Goal: Information Seeking & Learning: Compare options

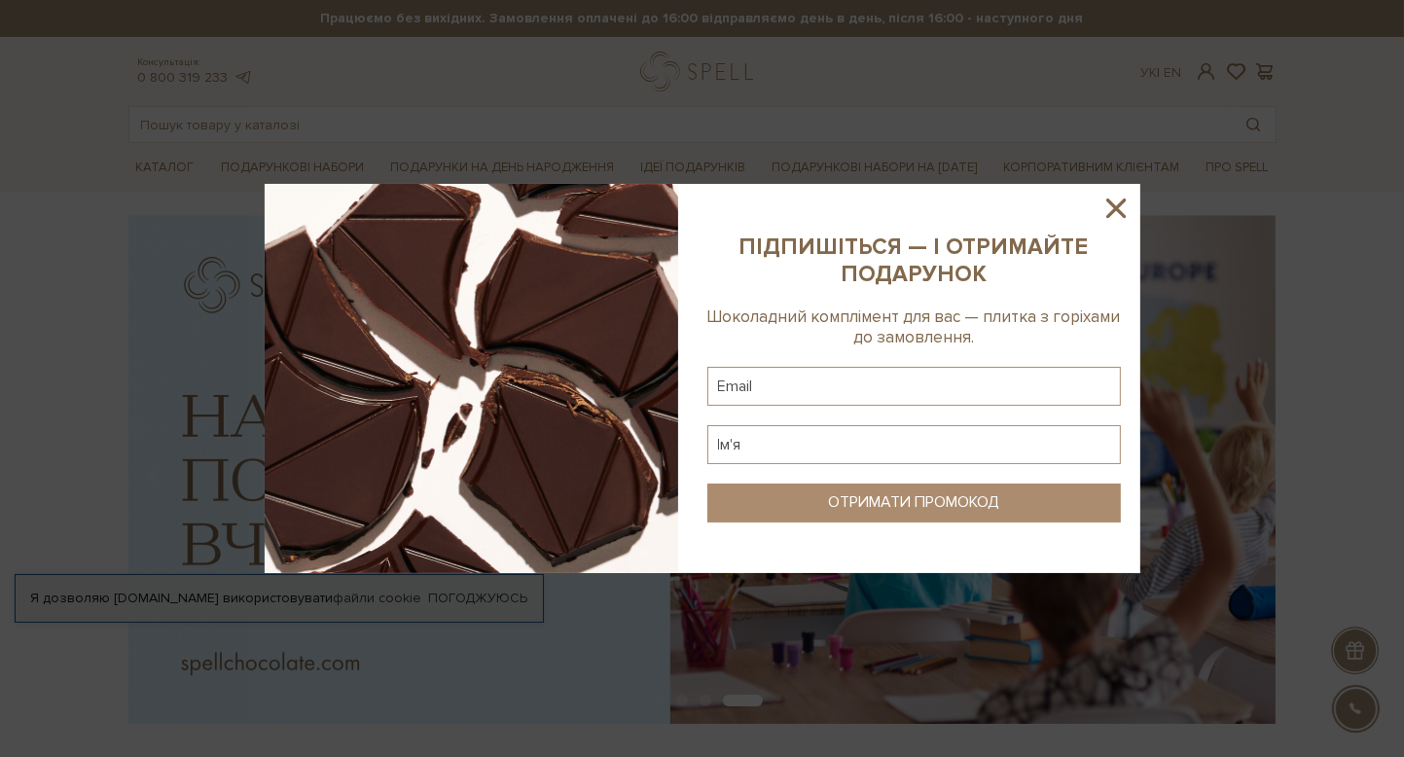
click at [1110, 204] on icon at bounding box center [1115, 207] width 19 height 19
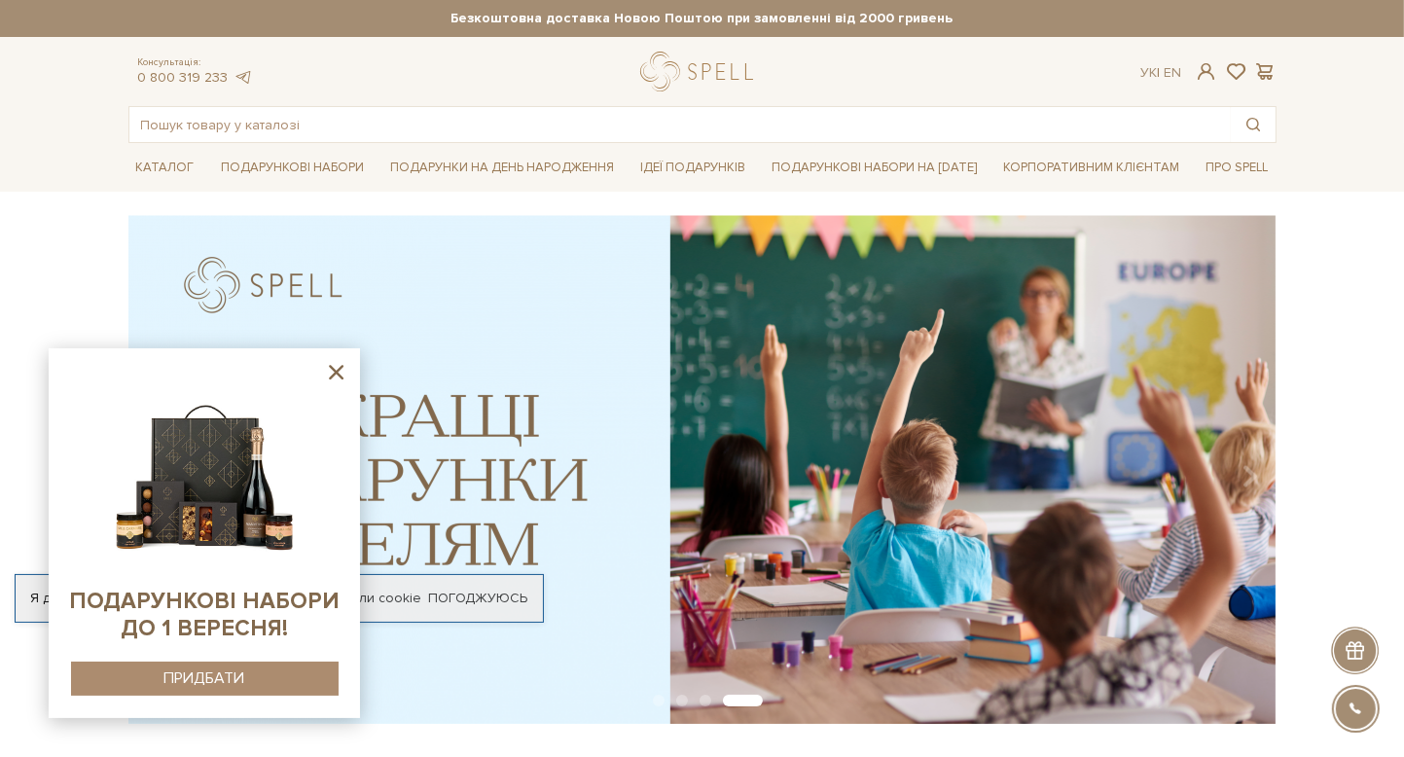
click at [341, 371] on icon at bounding box center [336, 372] width 24 height 24
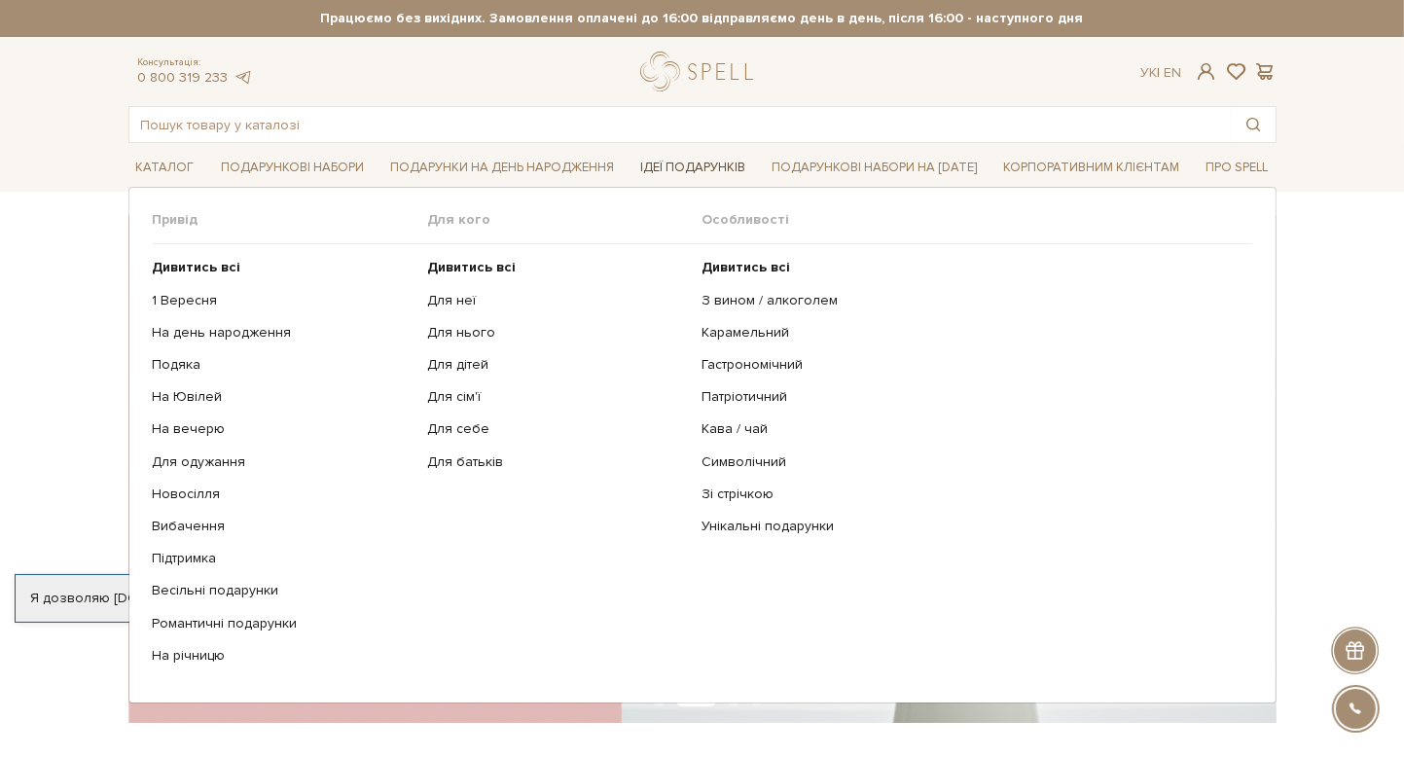
click at [641, 169] on link "Ідеї подарунків" at bounding box center [692, 168] width 121 height 30
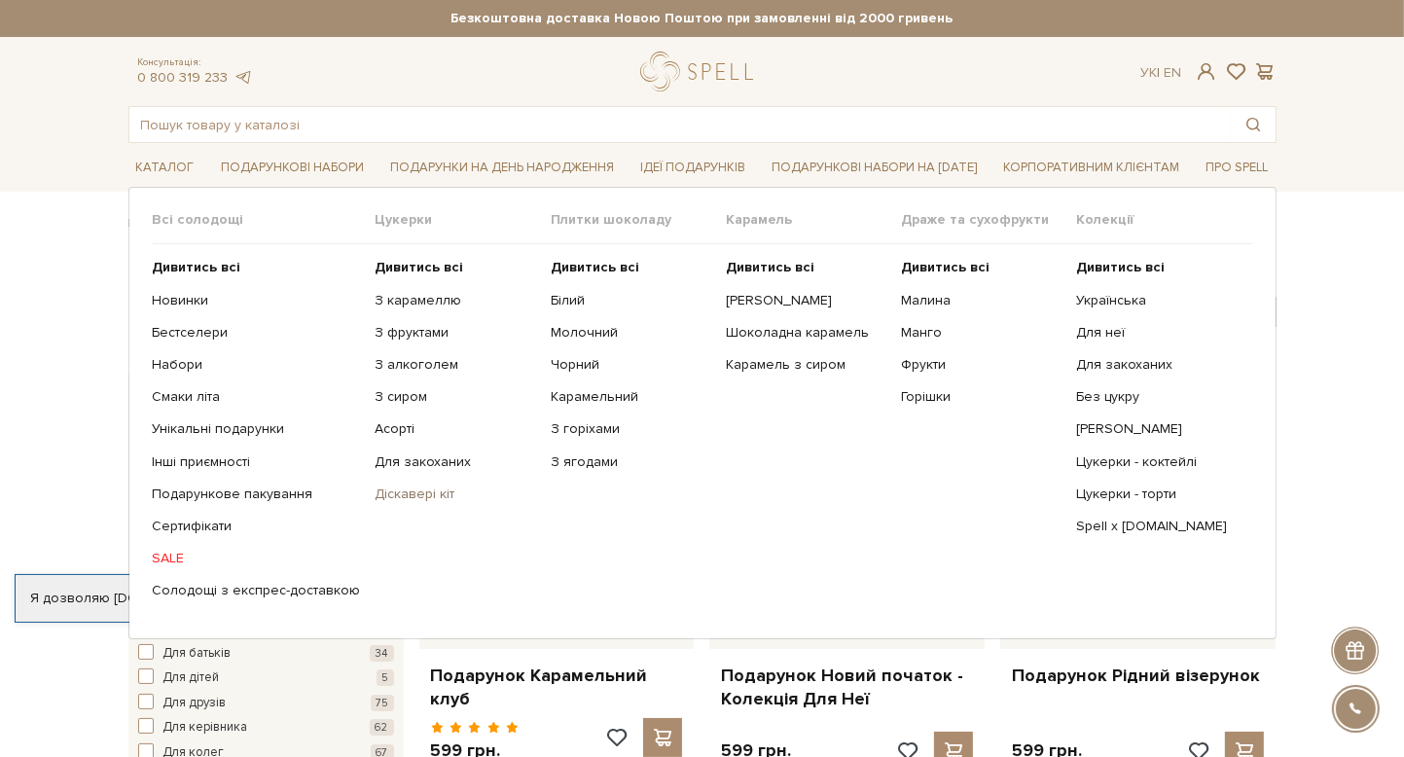
click at [409, 496] on link "Діскавері кіт" at bounding box center [455, 494] width 161 height 18
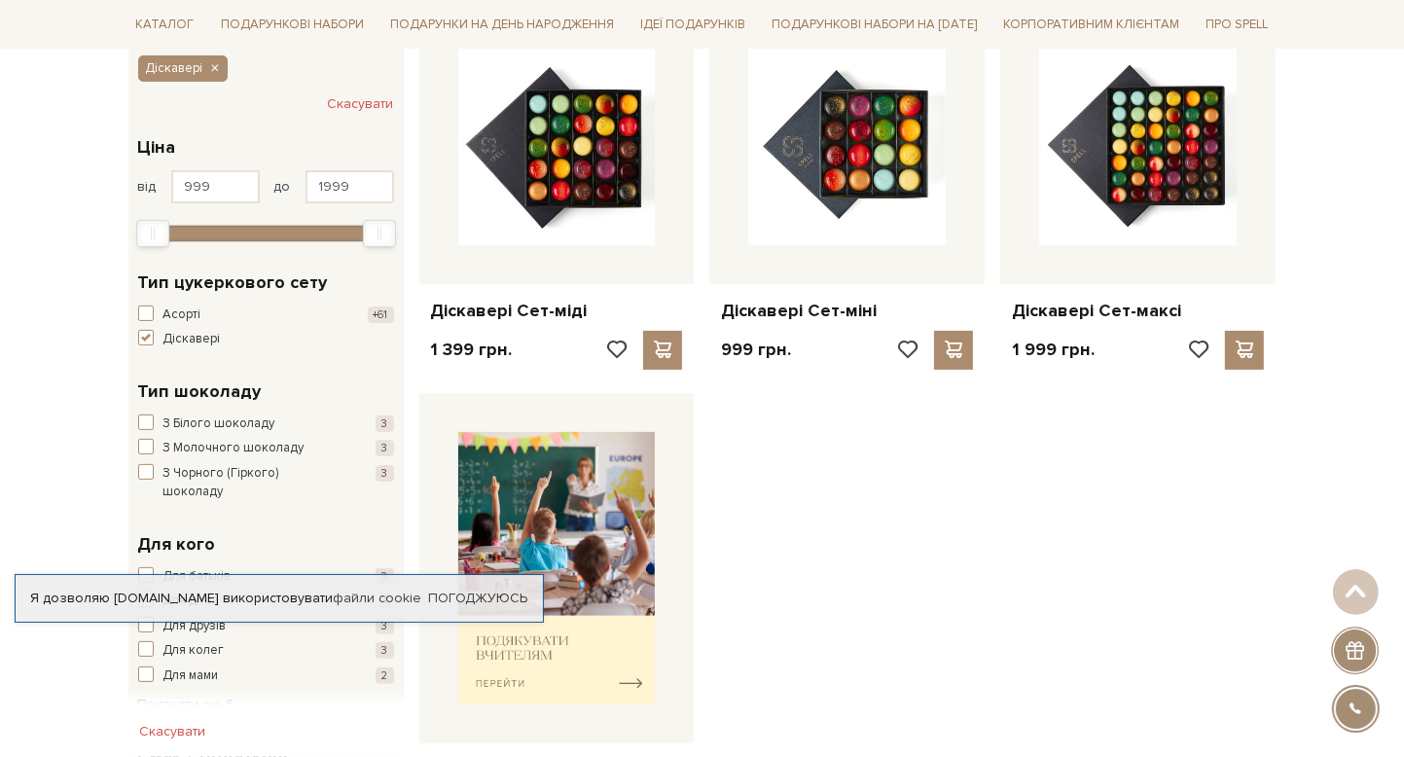
scroll to position [389, 0]
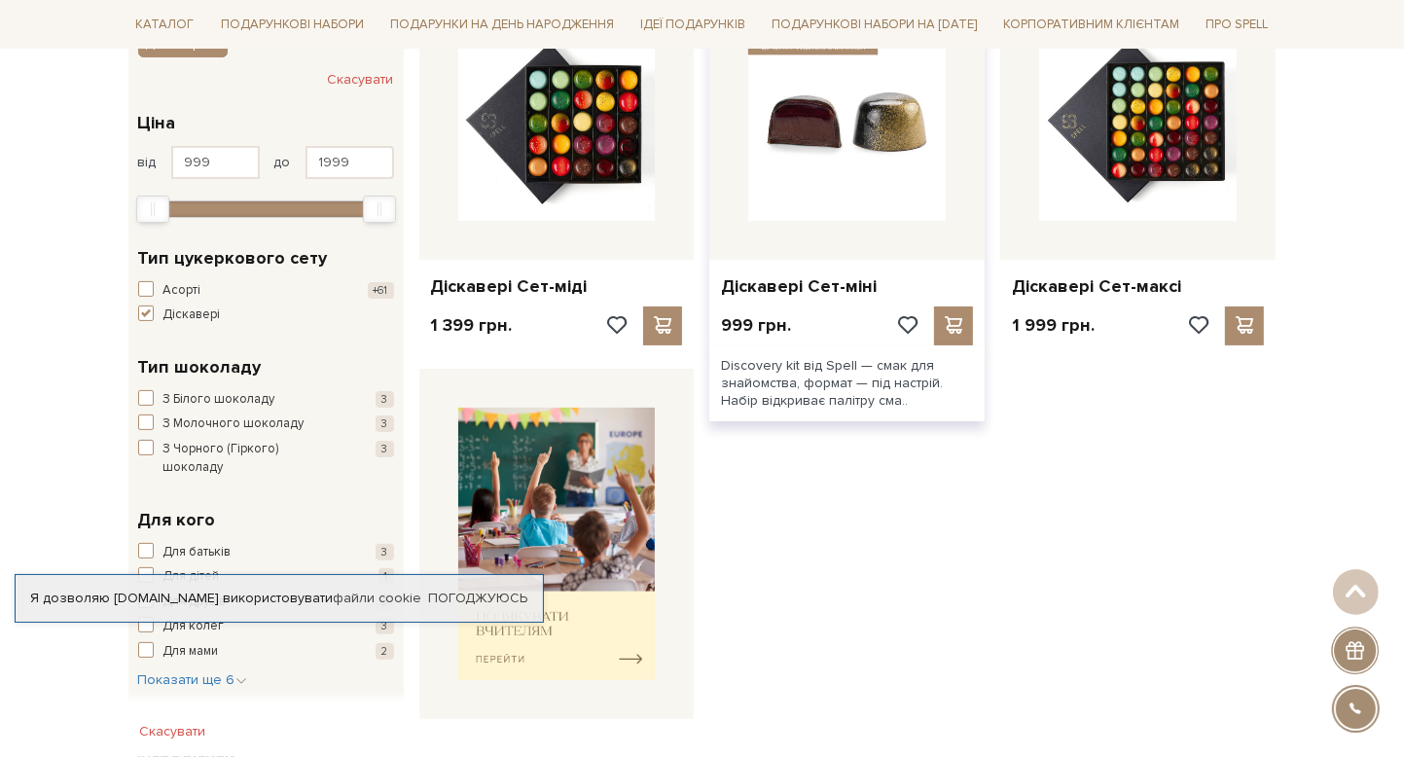
click at [781, 178] on img at bounding box center [846, 121] width 197 height 197
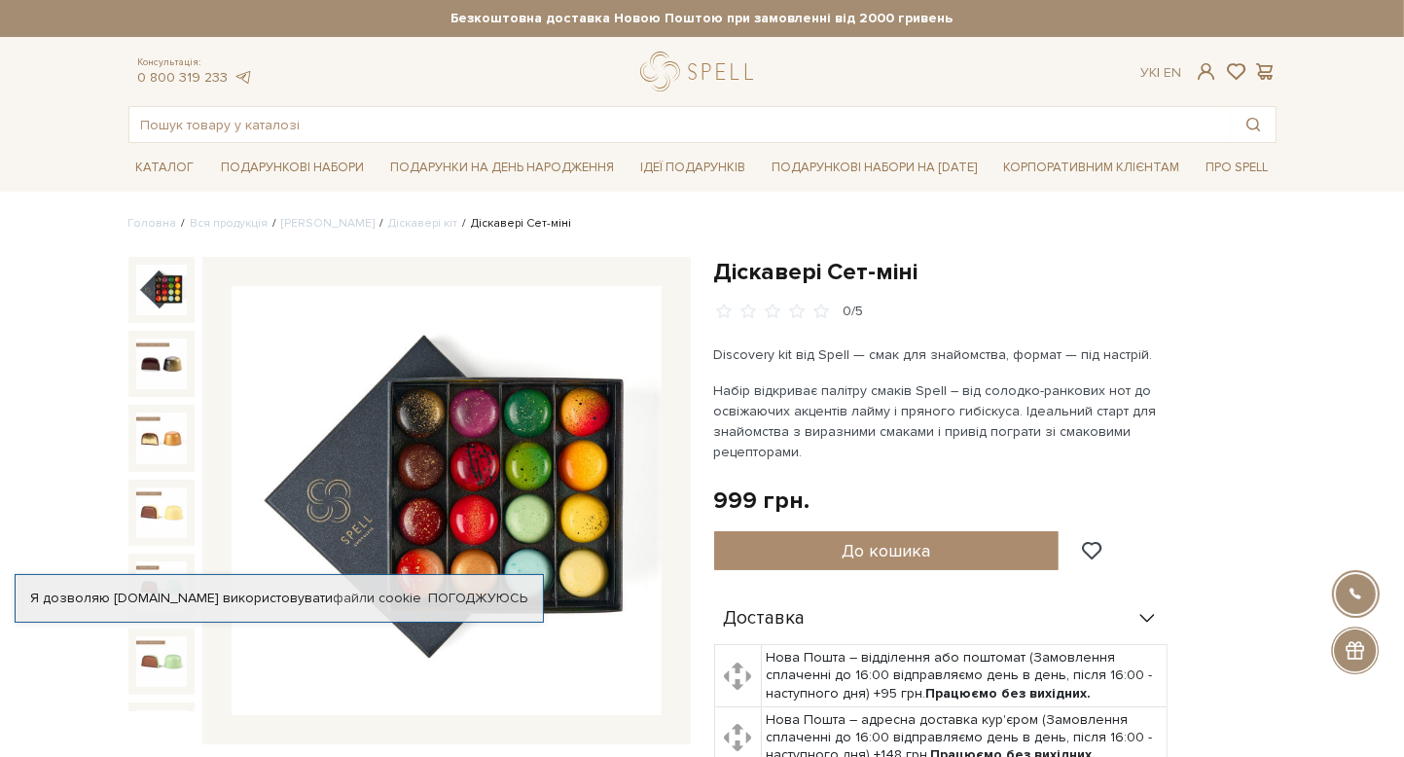
scroll to position [97, 0]
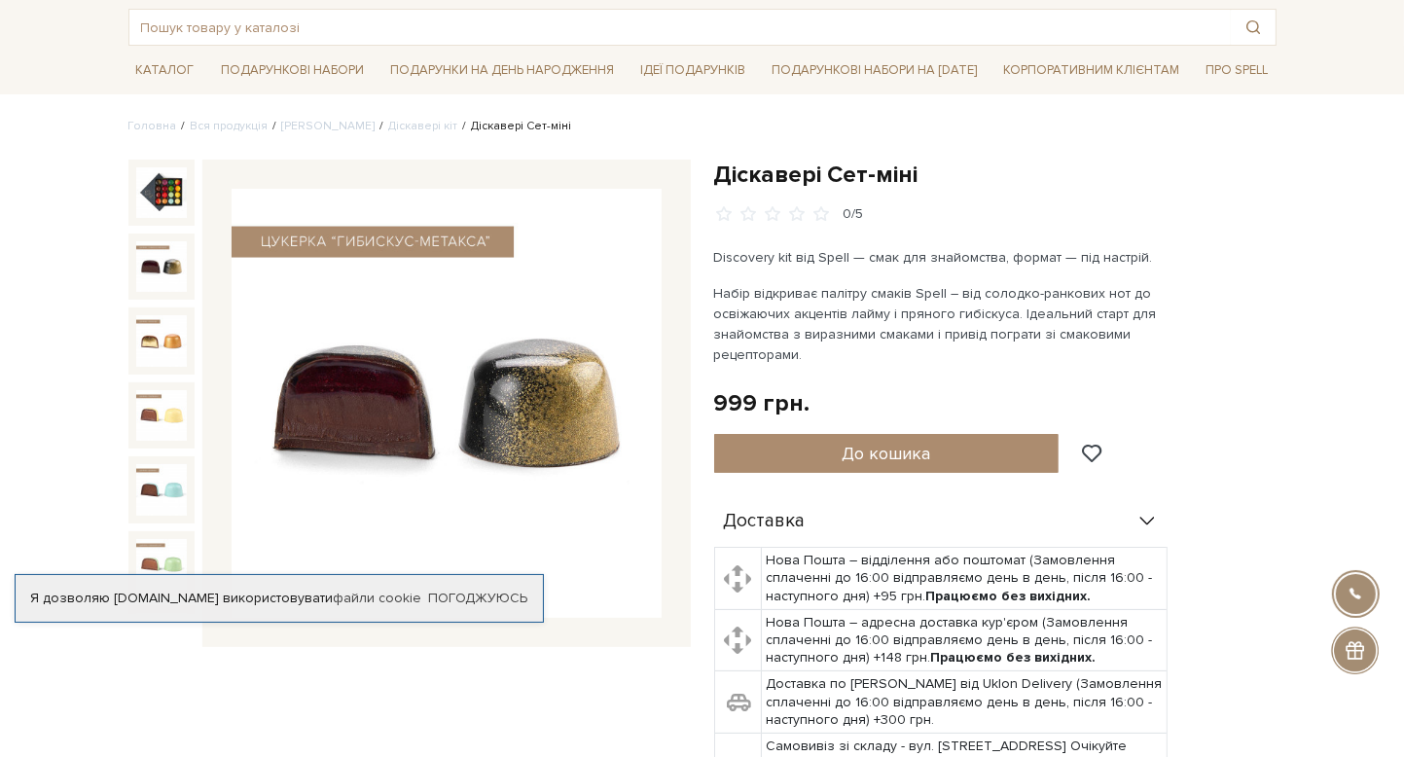
click at [492, 334] on img at bounding box center [447, 404] width 430 height 430
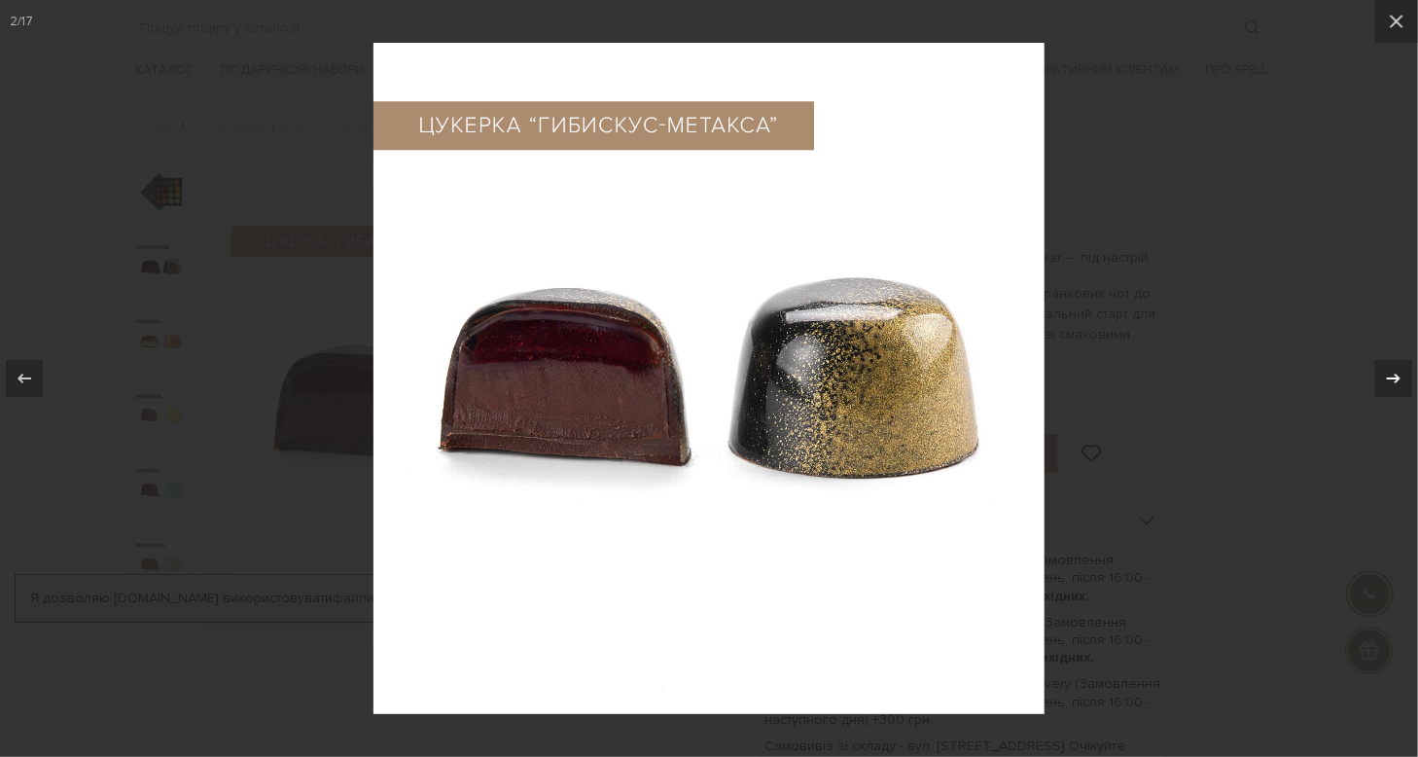
click at [1389, 380] on icon at bounding box center [1393, 378] width 23 height 23
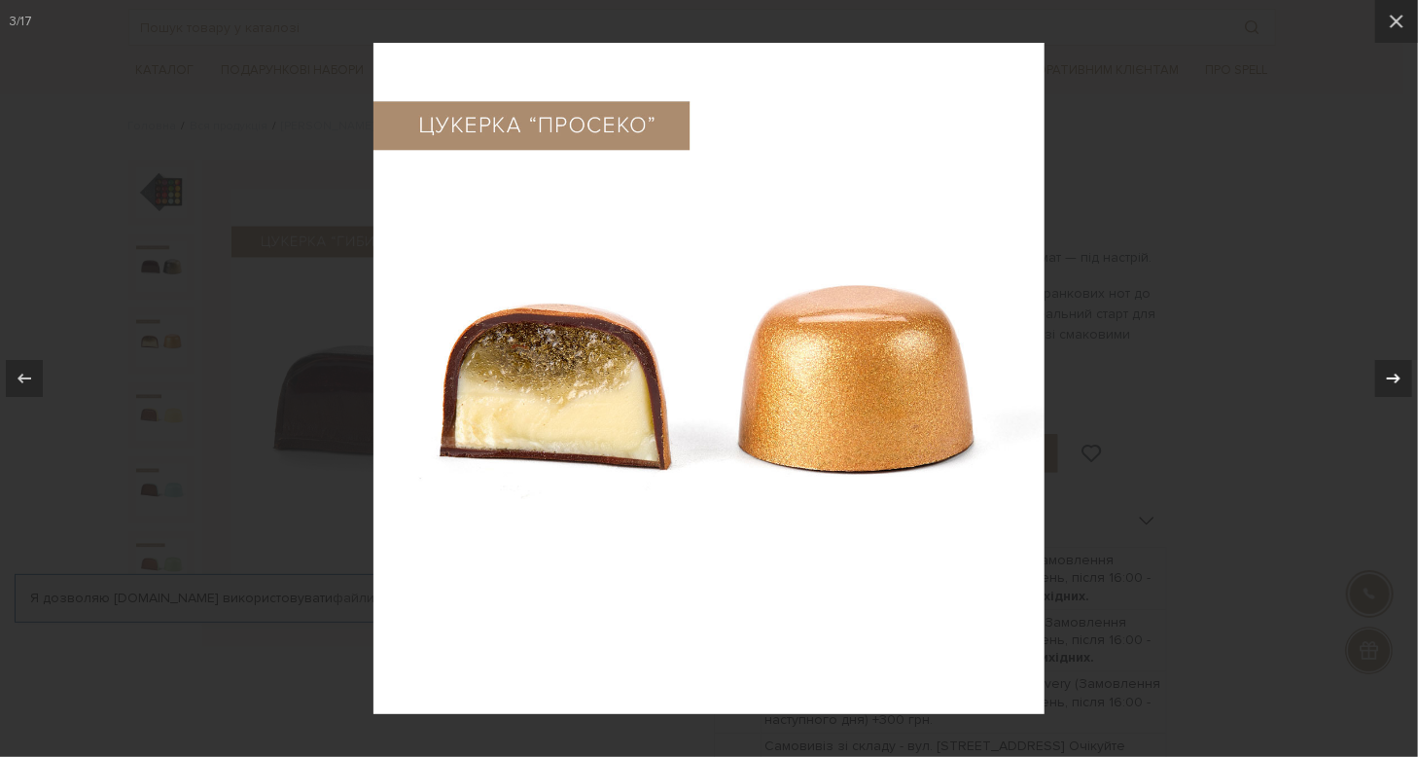
click at [1393, 382] on icon at bounding box center [1393, 378] width 23 height 23
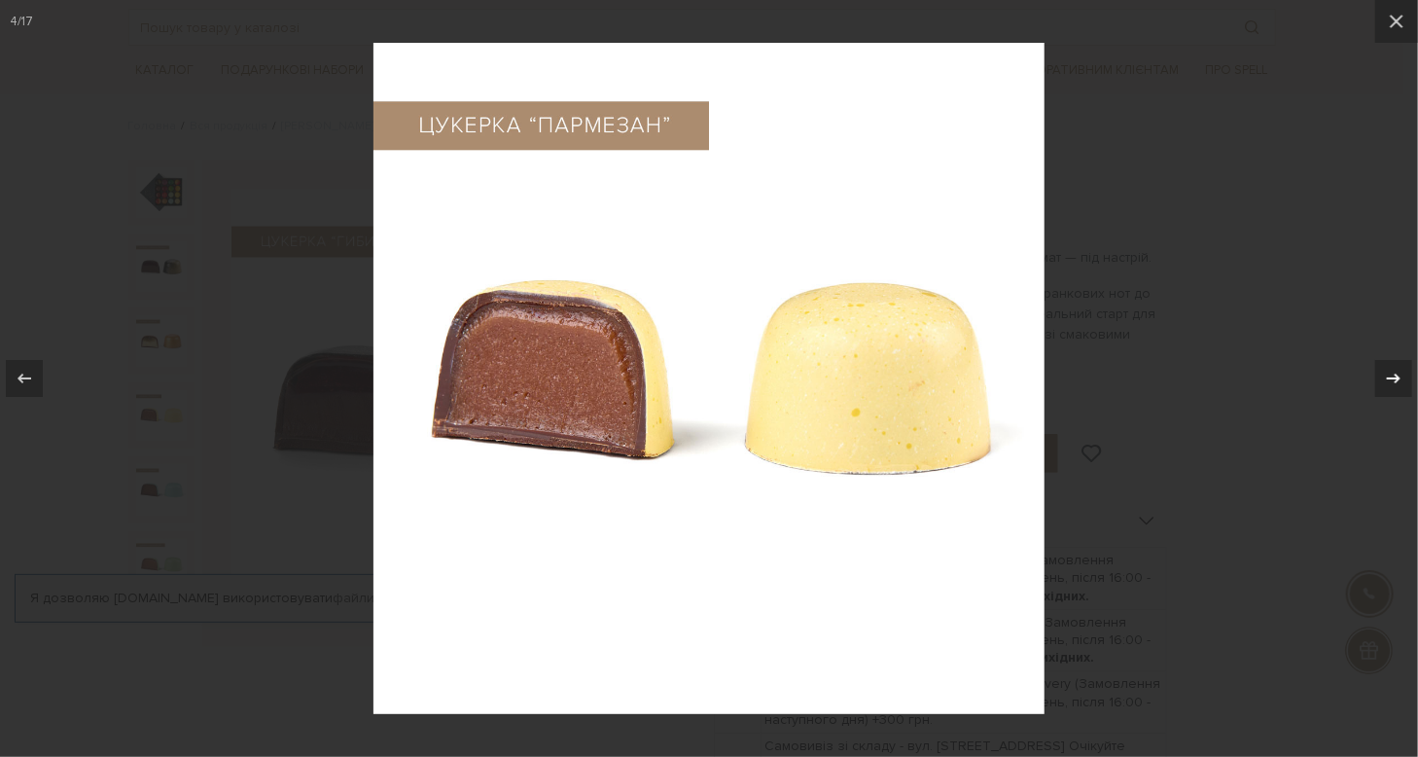
click at [1391, 383] on icon at bounding box center [1393, 378] width 23 height 23
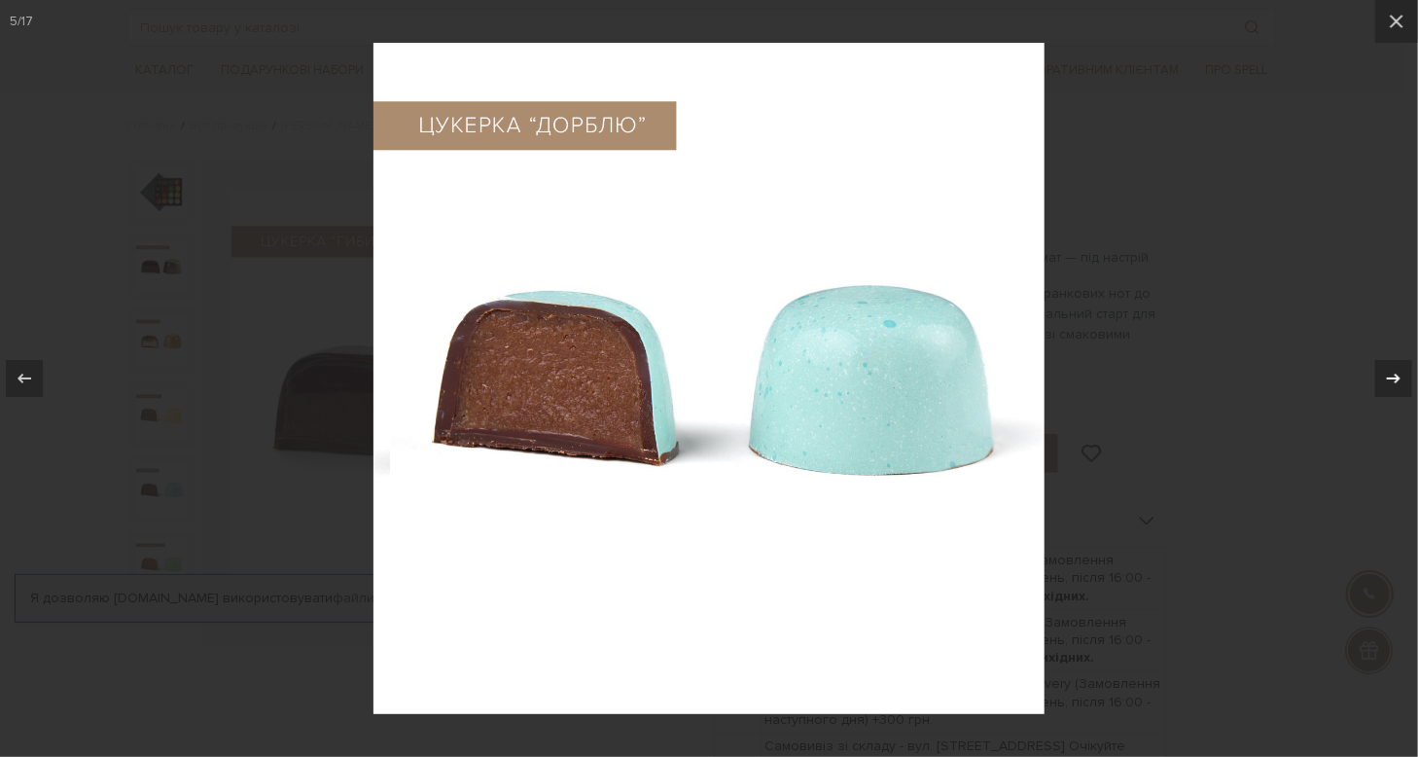
click at [1391, 383] on icon at bounding box center [1393, 378] width 23 height 23
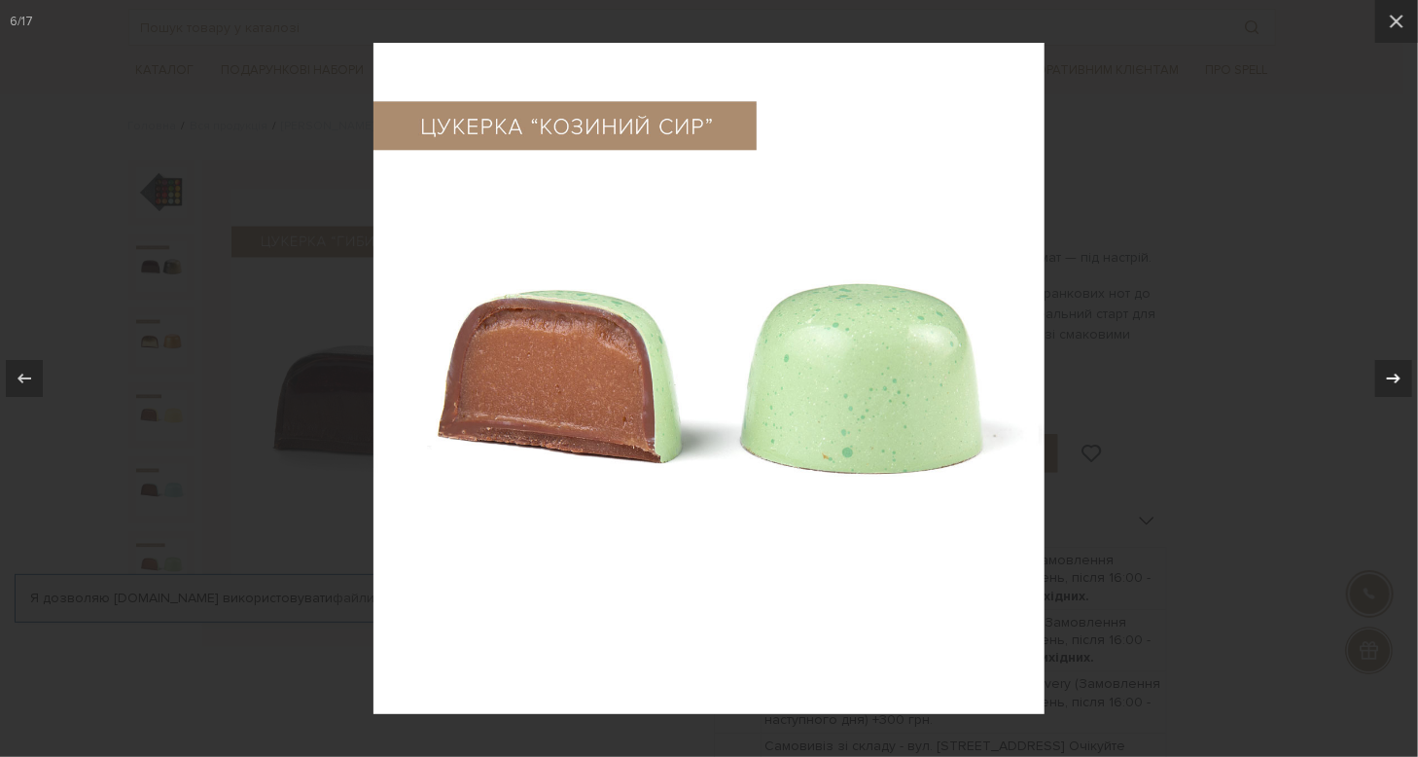
click at [1391, 383] on icon at bounding box center [1393, 378] width 23 height 23
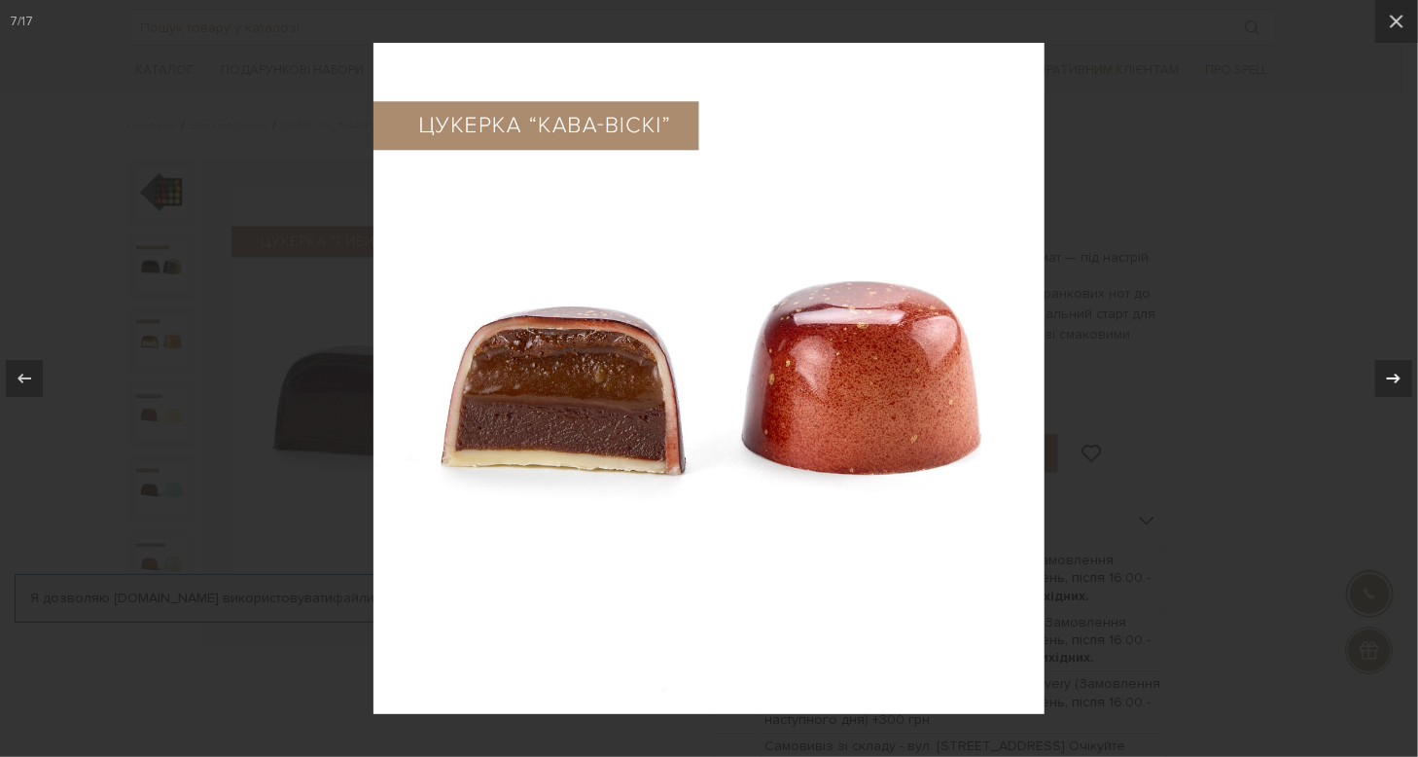
click at [1391, 383] on icon at bounding box center [1393, 378] width 23 height 23
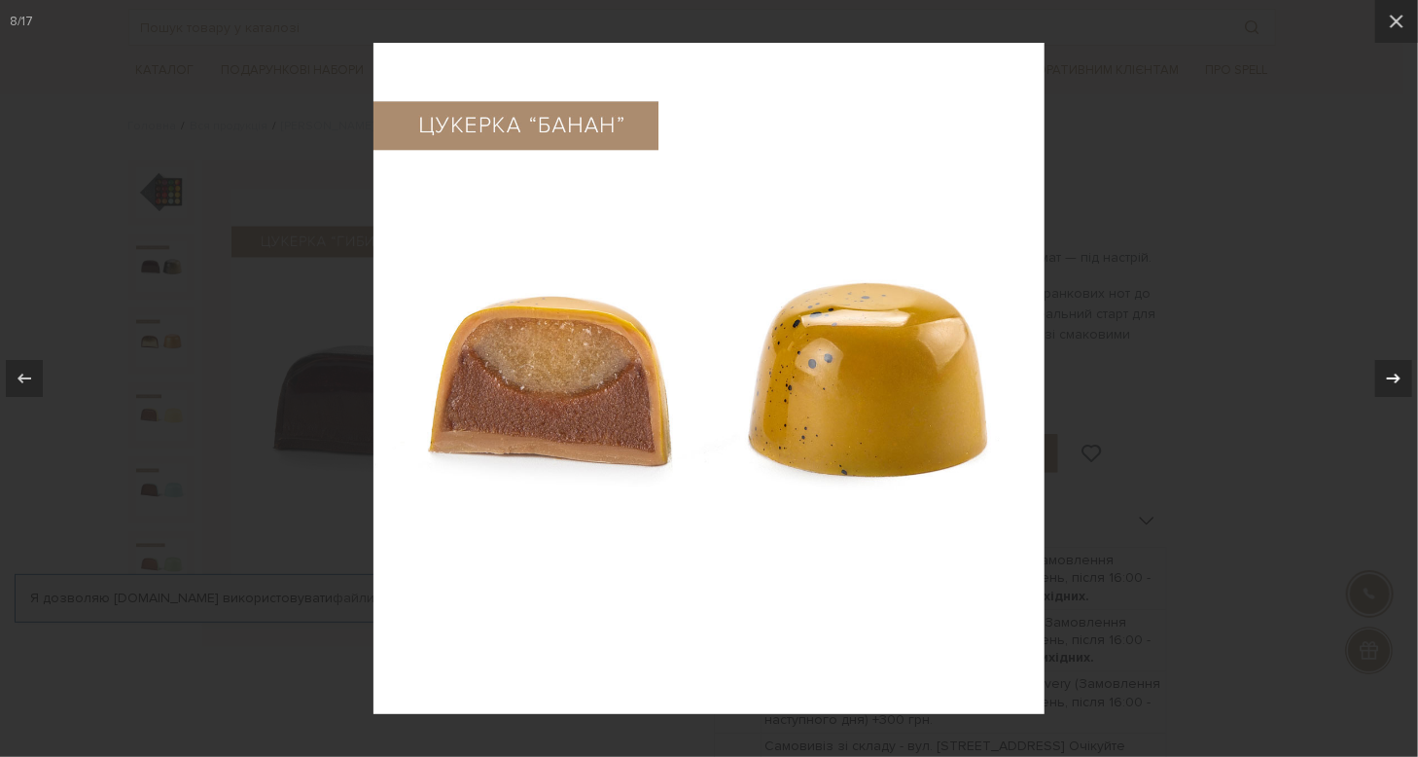
click at [1391, 383] on icon at bounding box center [1393, 378] width 23 height 23
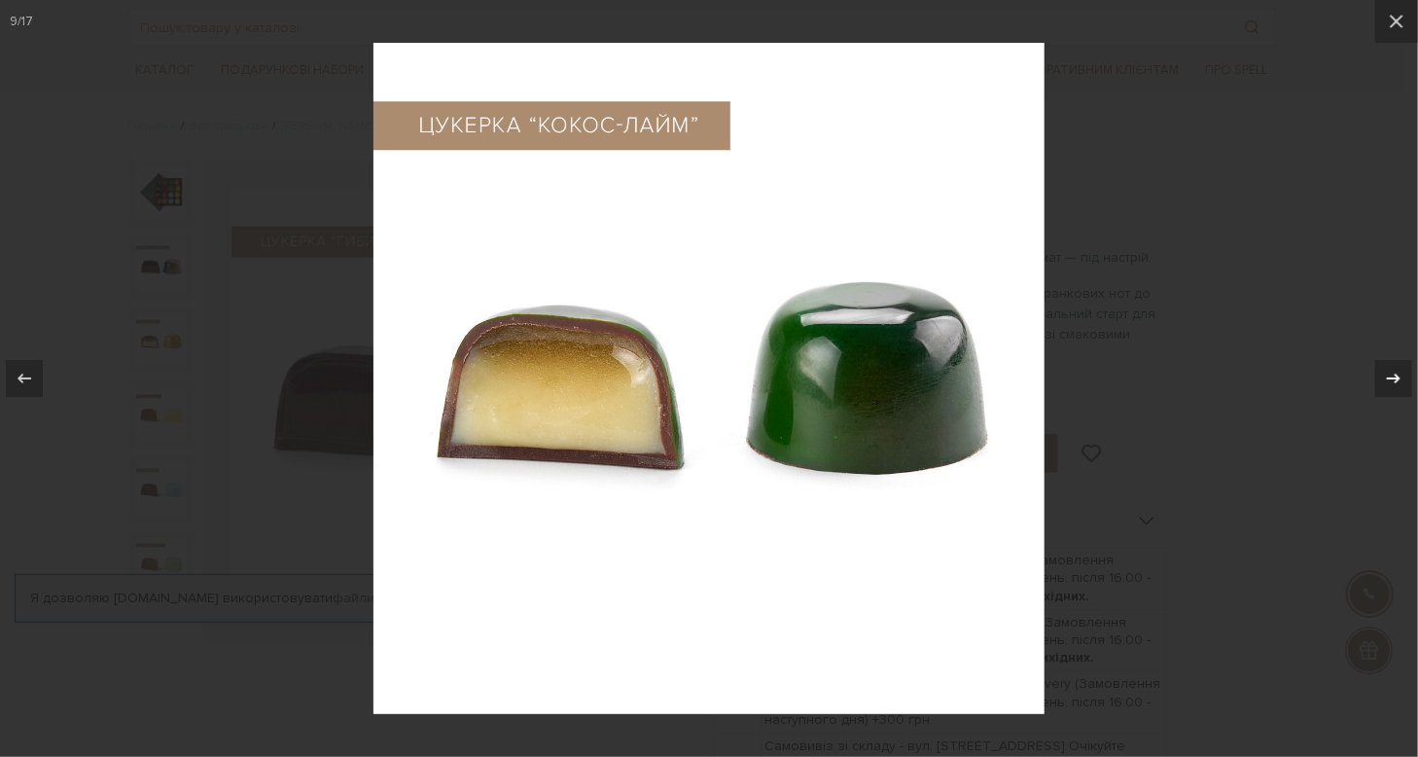
click at [1391, 383] on icon at bounding box center [1393, 378] width 23 height 23
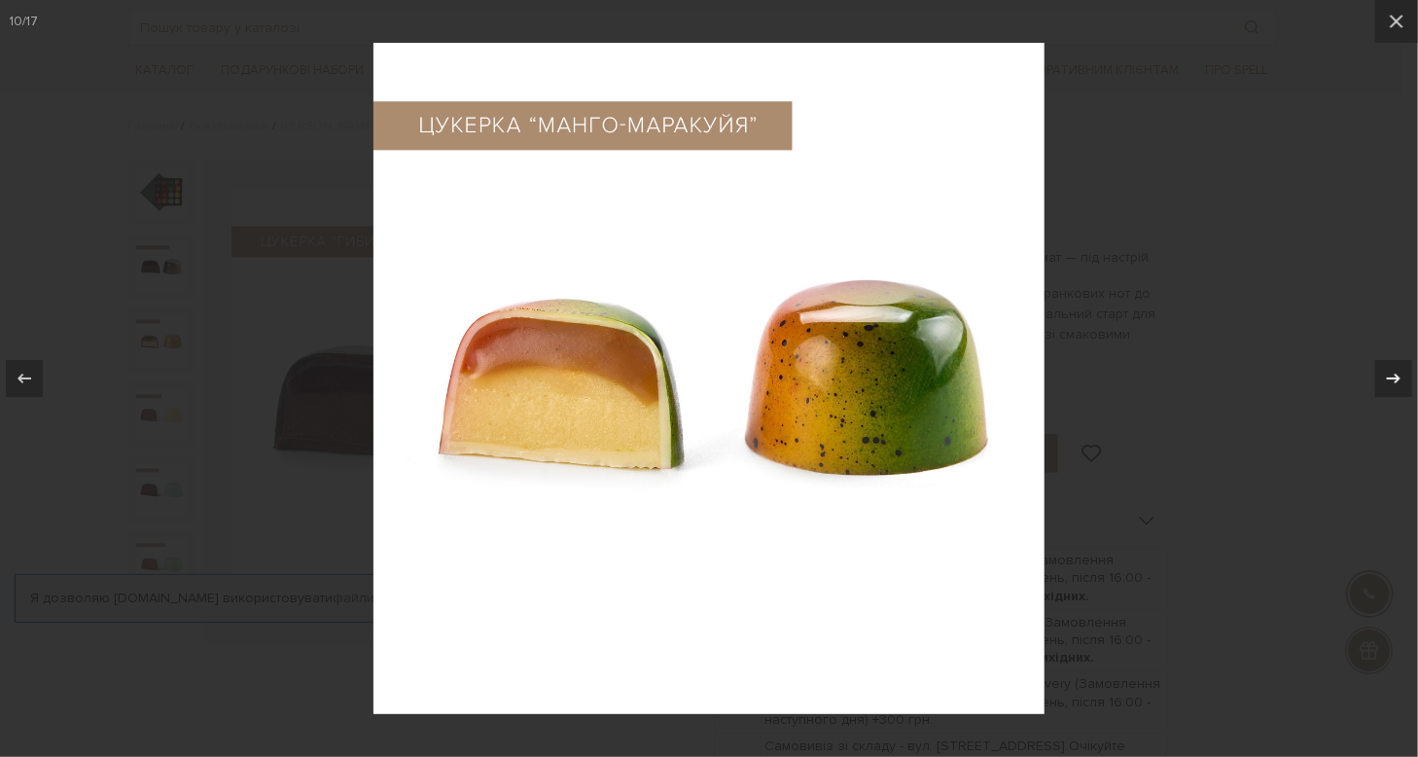
click at [1391, 383] on icon at bounding box center [1393, 378] width 23 height 23
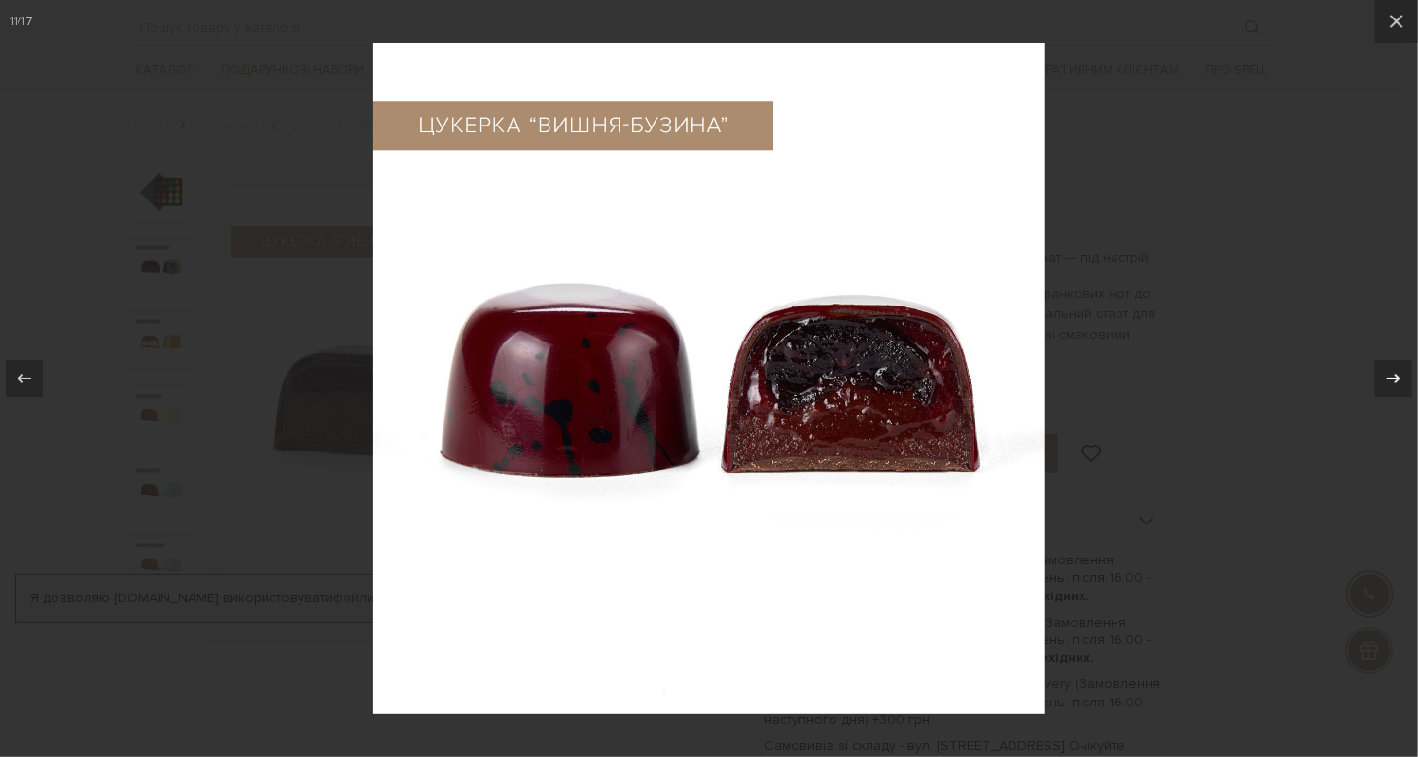
click at [1391, 383] on icon at bounding box center [1393, 378] width 23 height 23
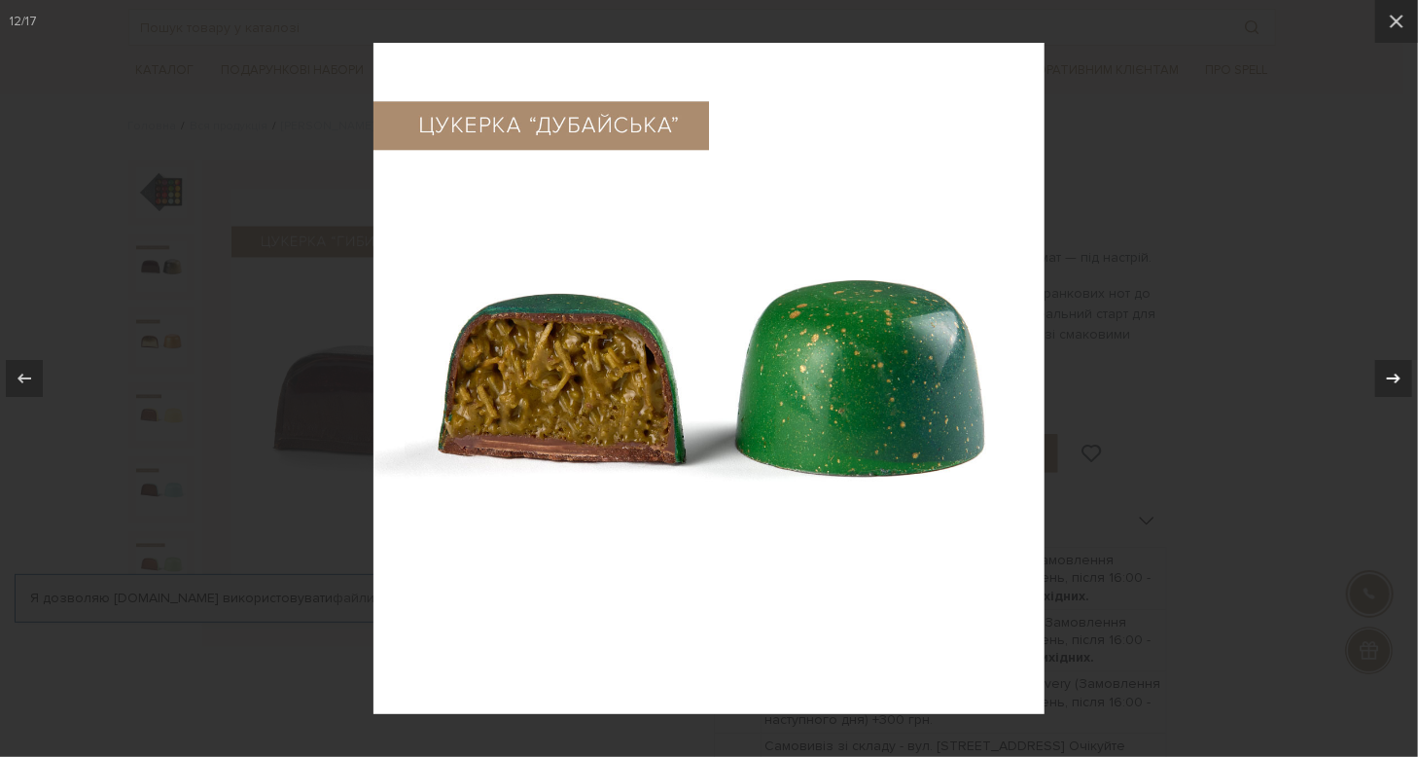
click at [1391, 383] on icon at bounding box center [1393, 378] width 23 height 23
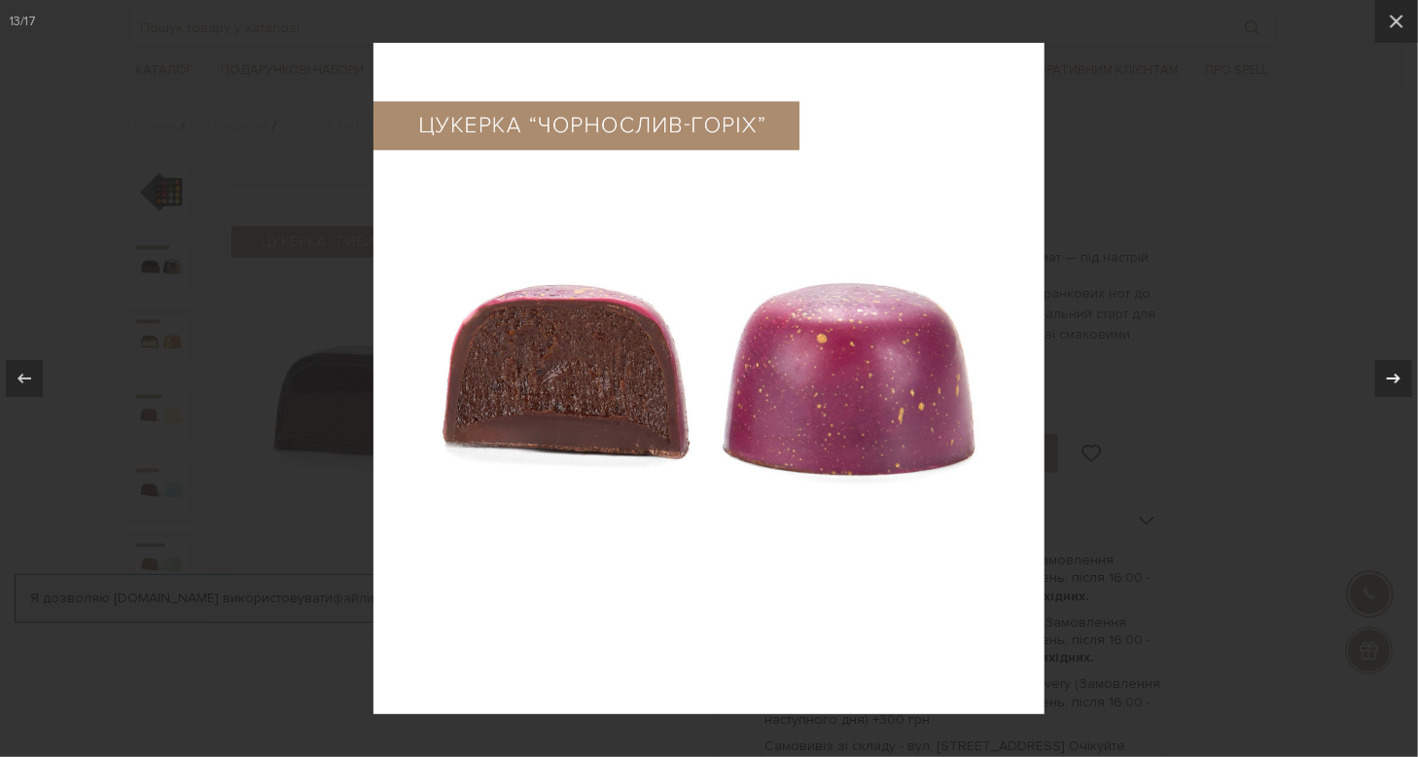
click at [1397, 364] on div at bounding box center [1393, 378] width 37 height 37
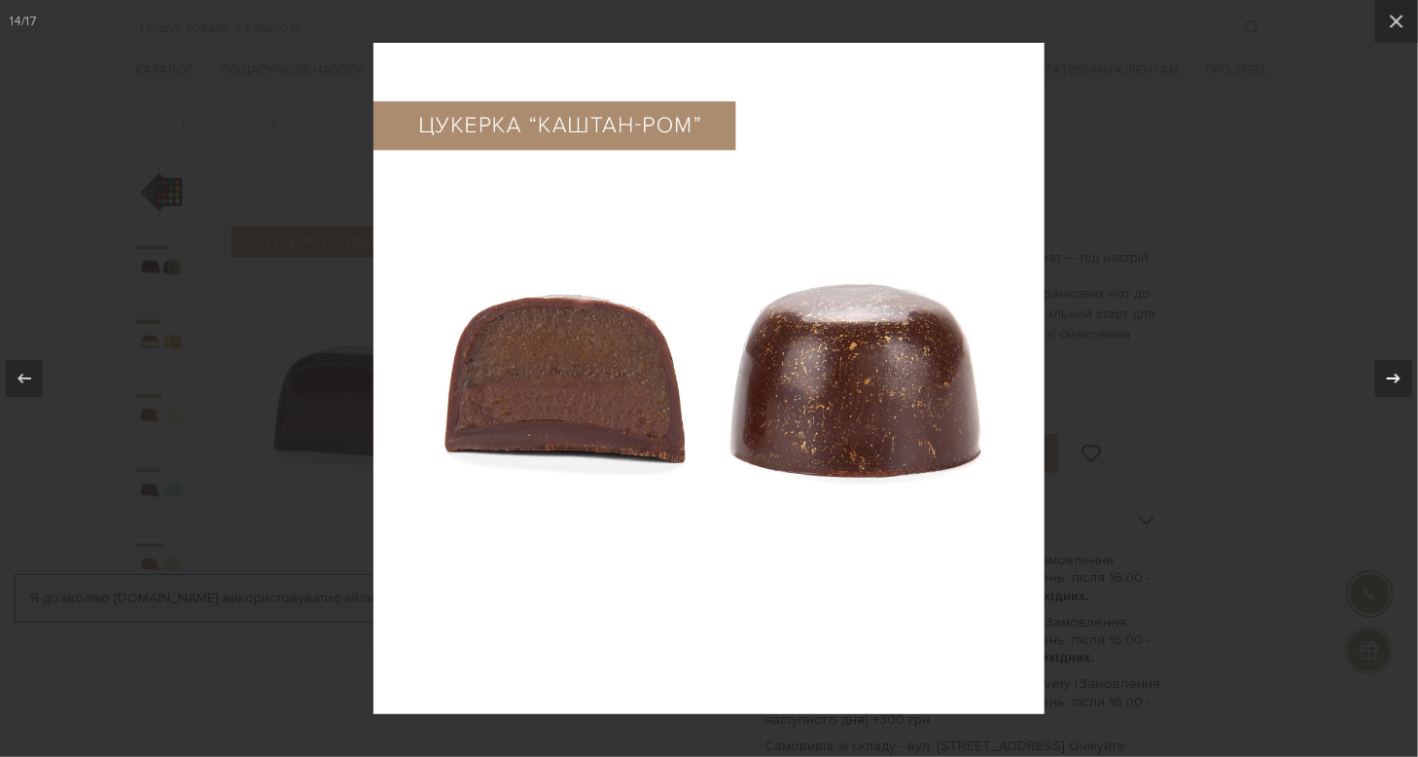
click at [1401, 368] on icon at bounding box center [1393, 378] width 23 height 23
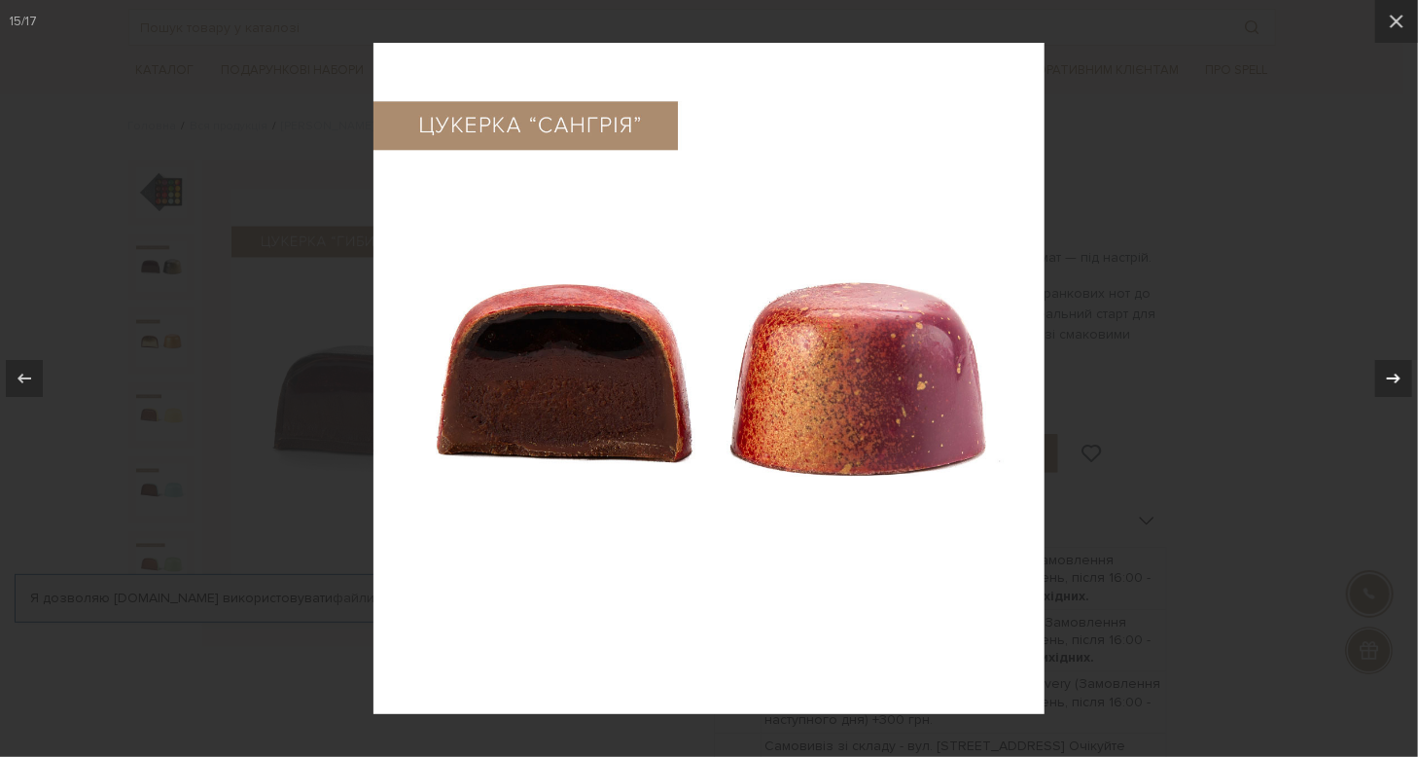
click at [1401, 368] on icon at bounding box center [1393, 378] width 23 height 23
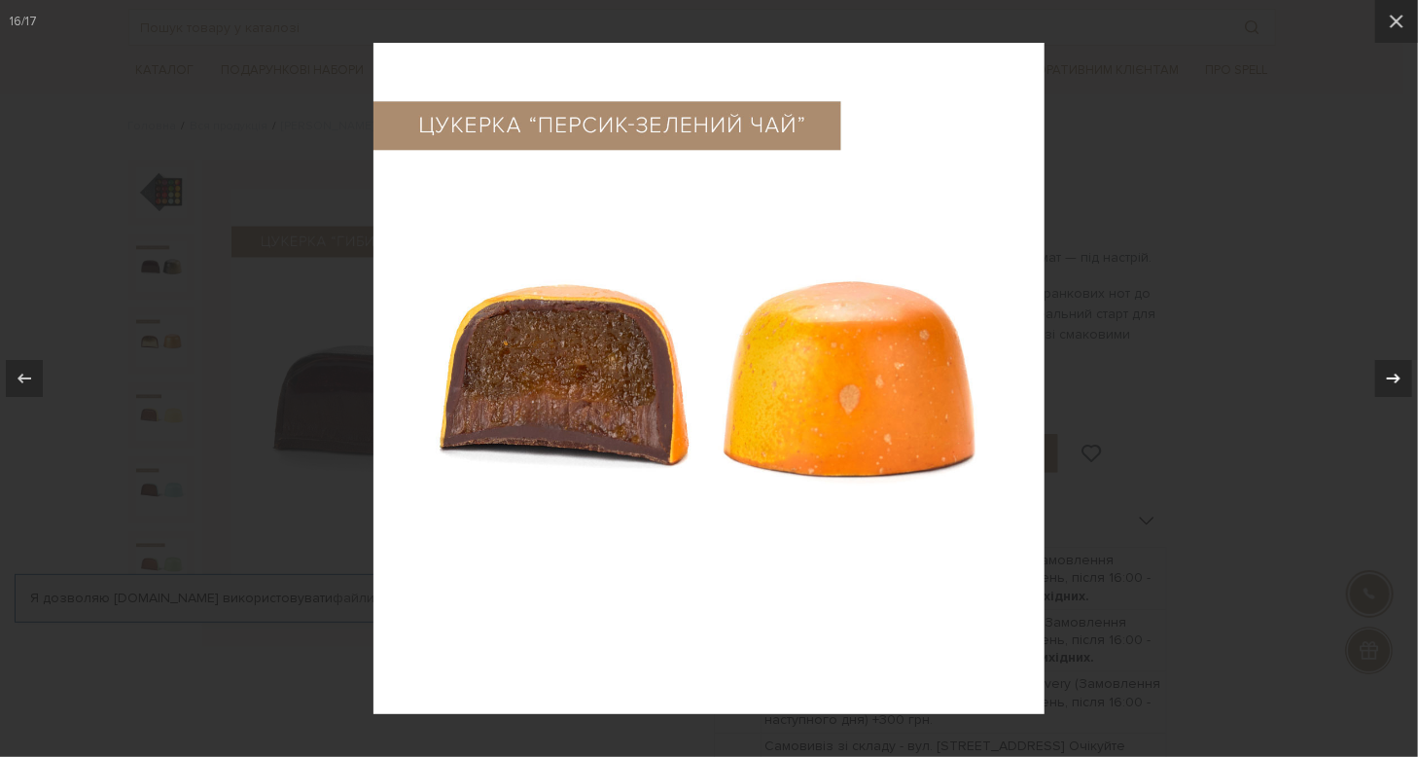
click at [1398, 375] on icon at bounding box center [1394, 379] width 14 height 10
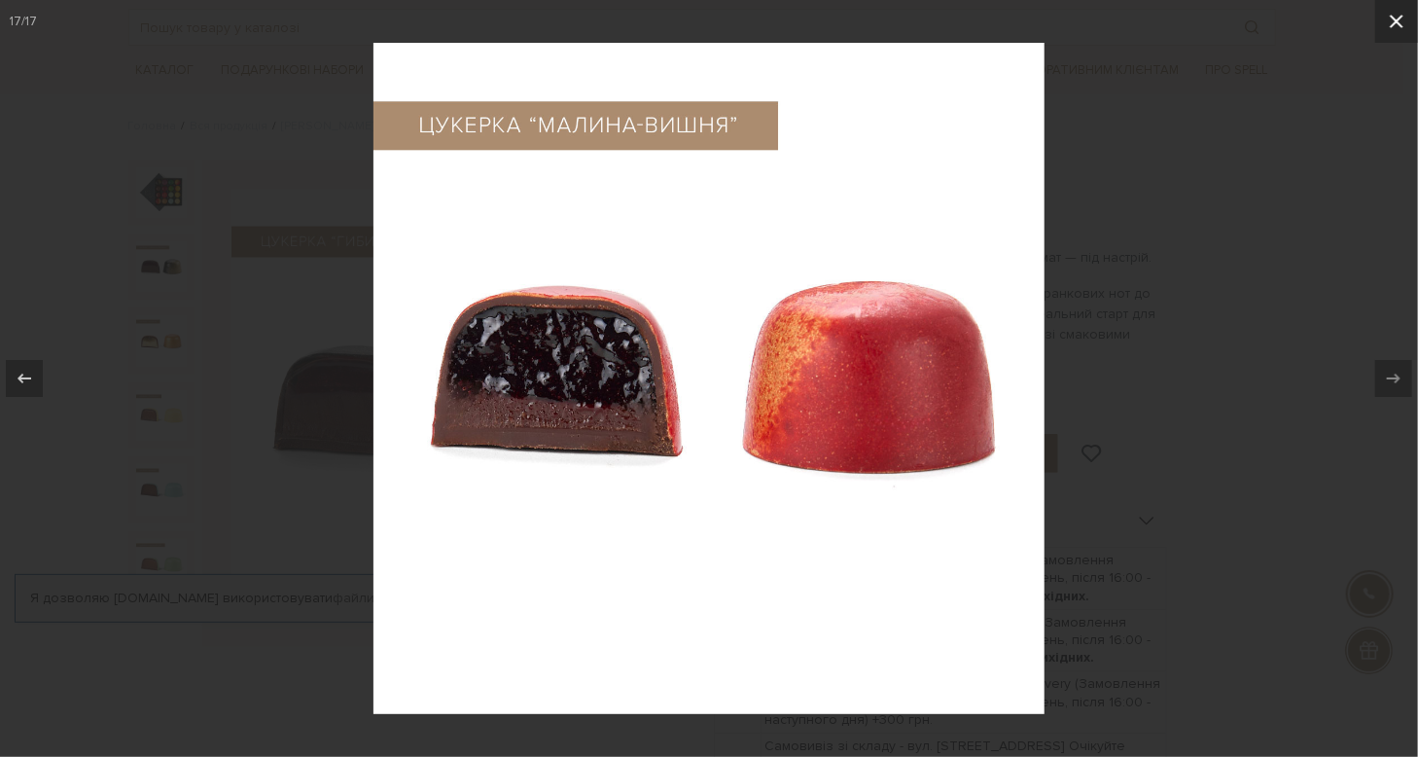
click at [1398, 24] on icon at bounding box center [1396, 21] width 23 height 23
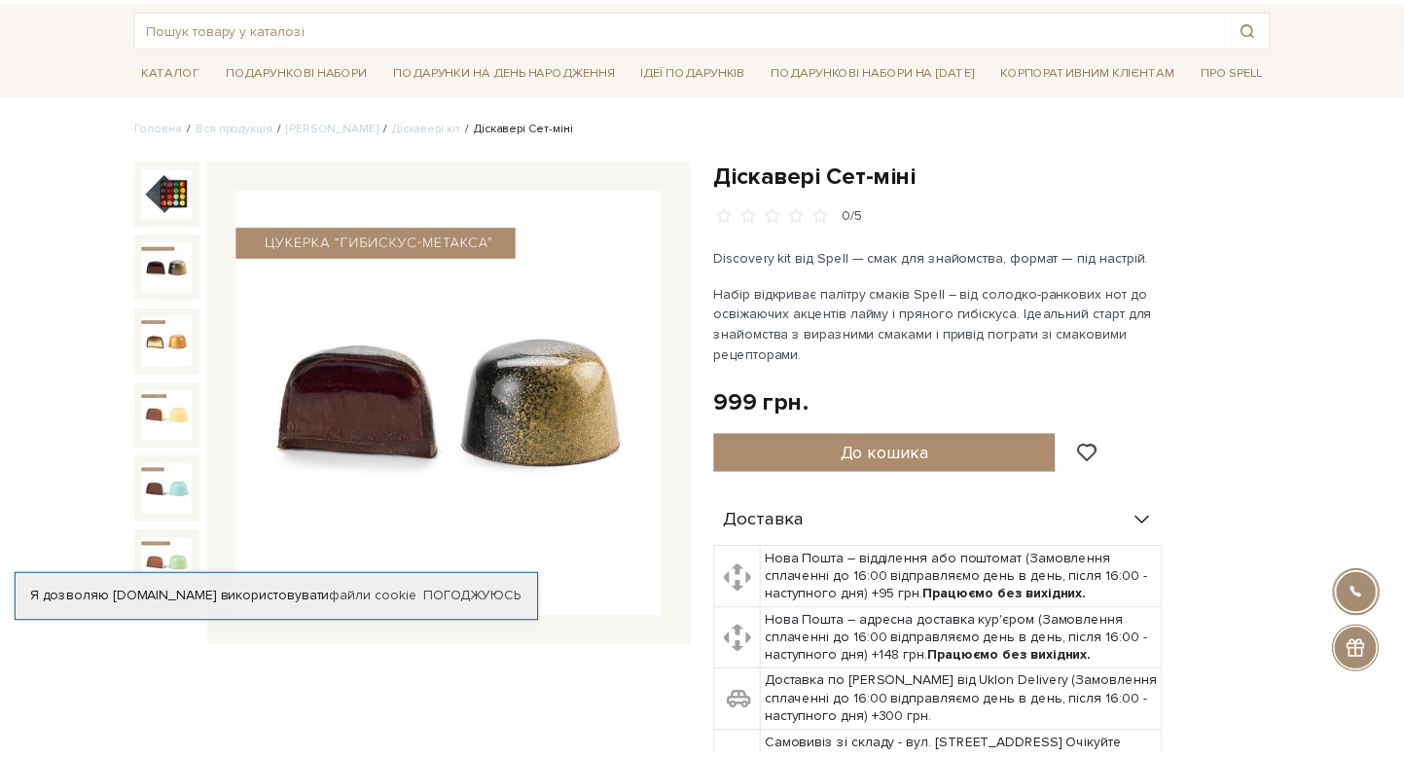
scroll to position [722, 0]
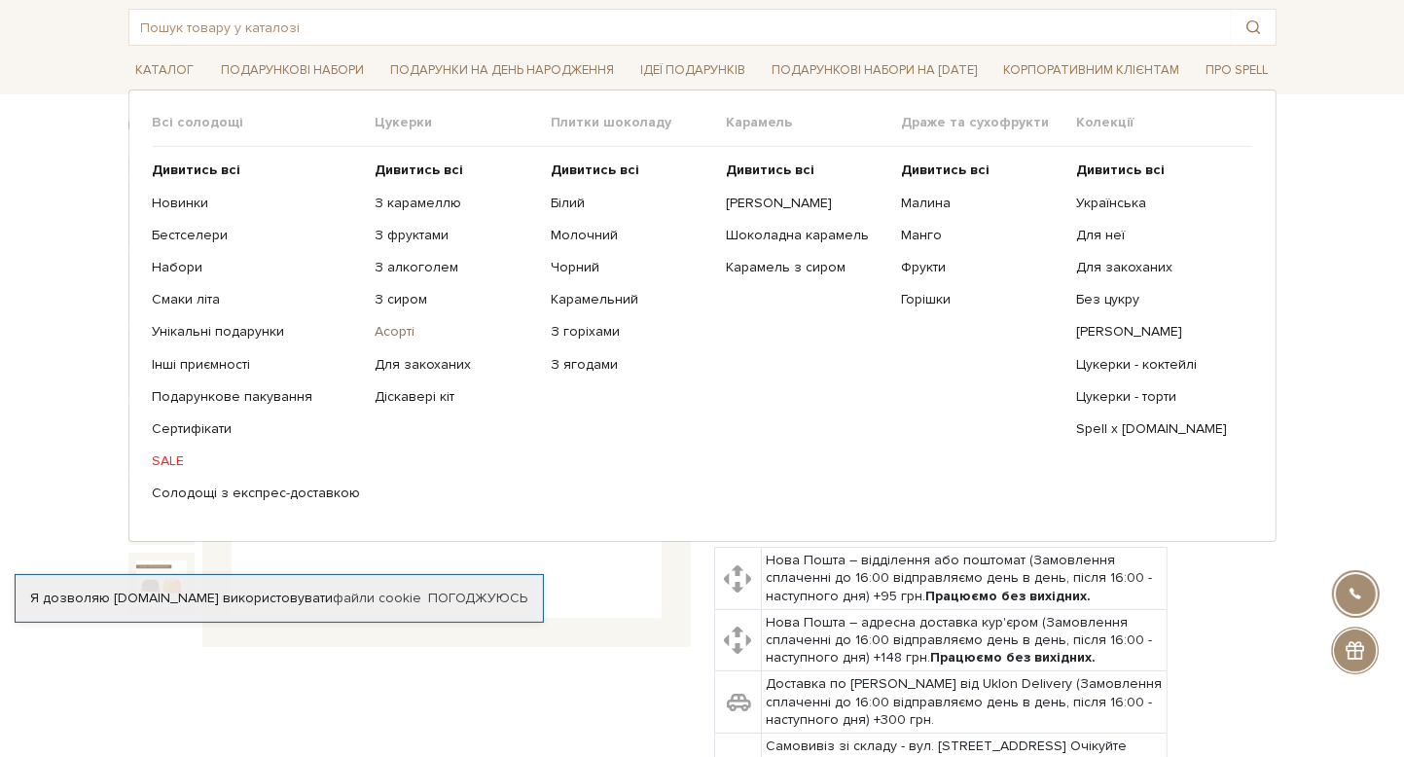
click at [401, 330] on link "Асорті" at bounding box center [455, 332] width 161 height 18
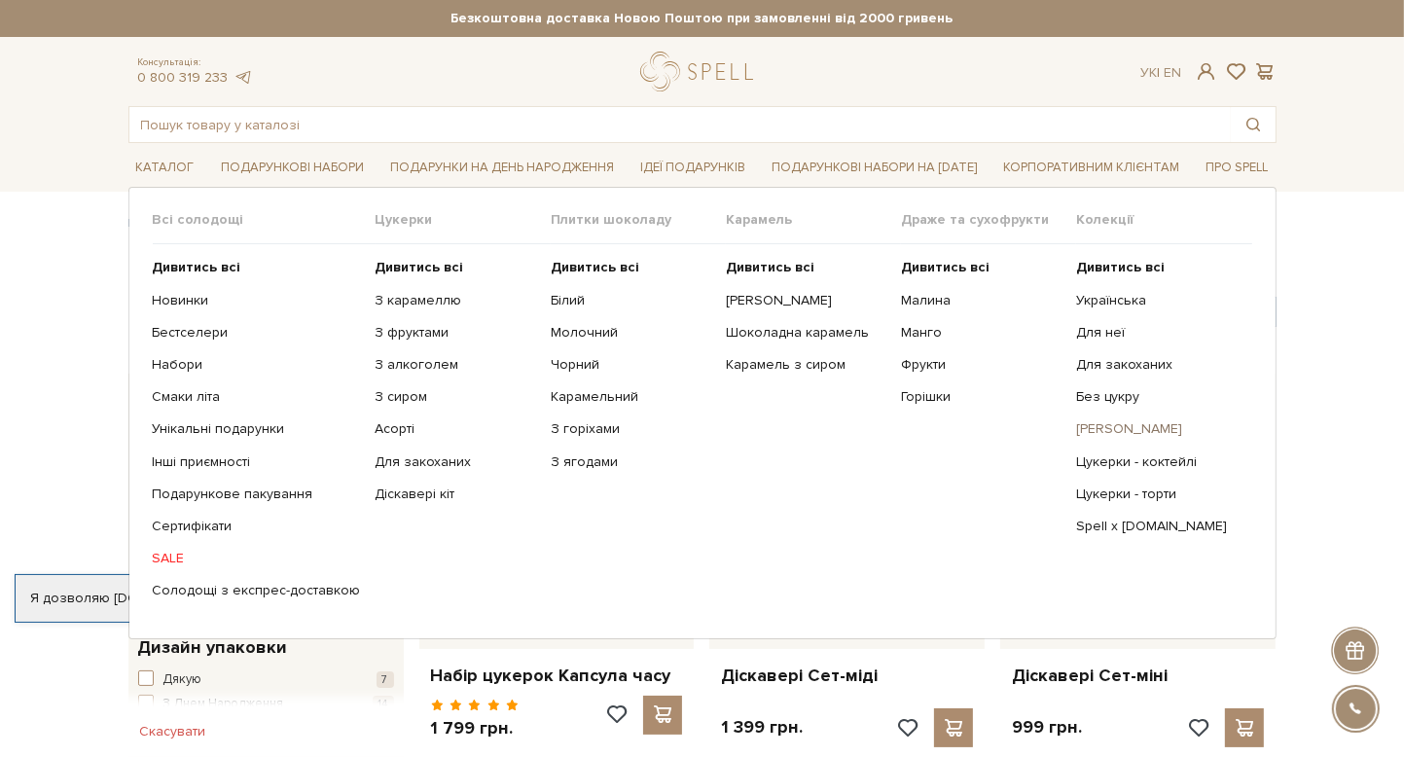
click at [1136, 433] on link "[PERSON_NAME]" at bounding box center [1156, 429] width 161 height 18
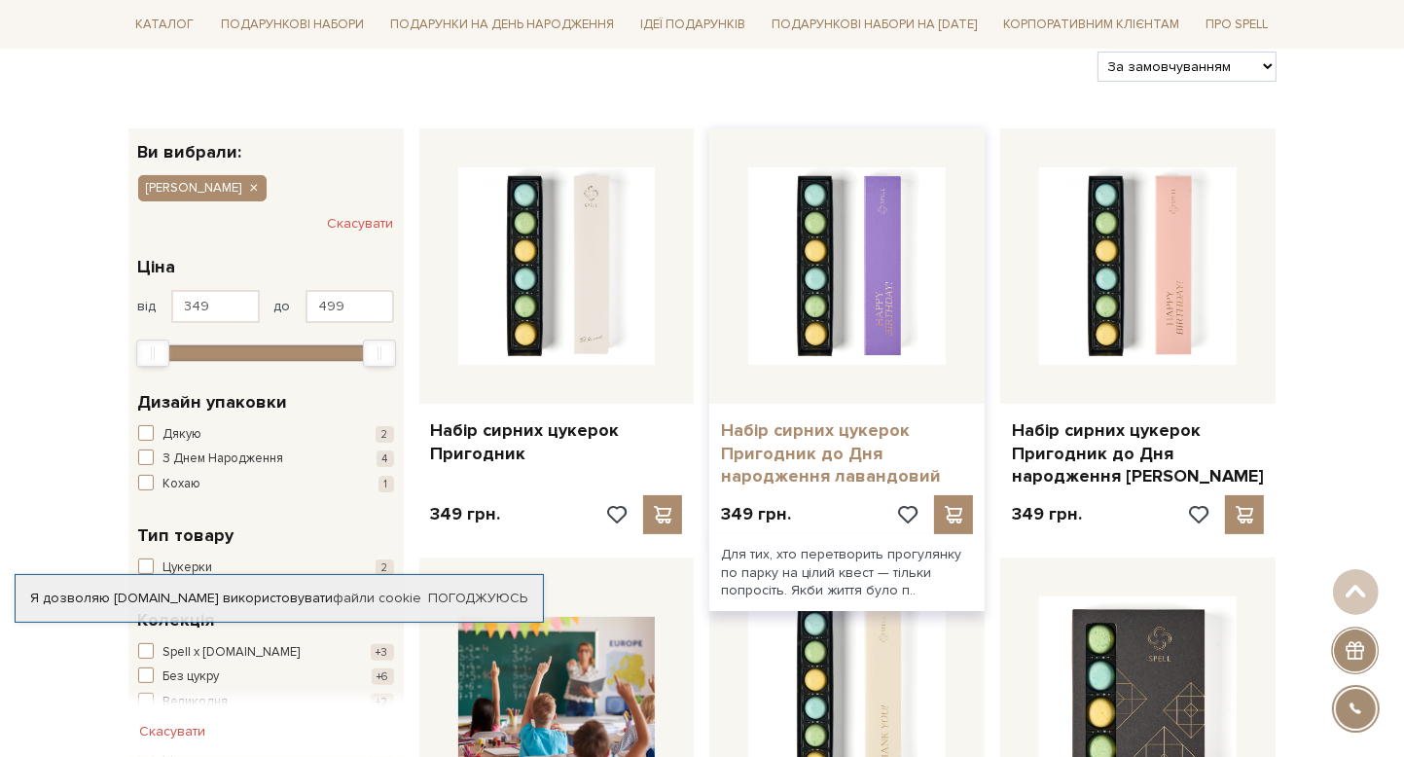
scroll to position [292, 0]
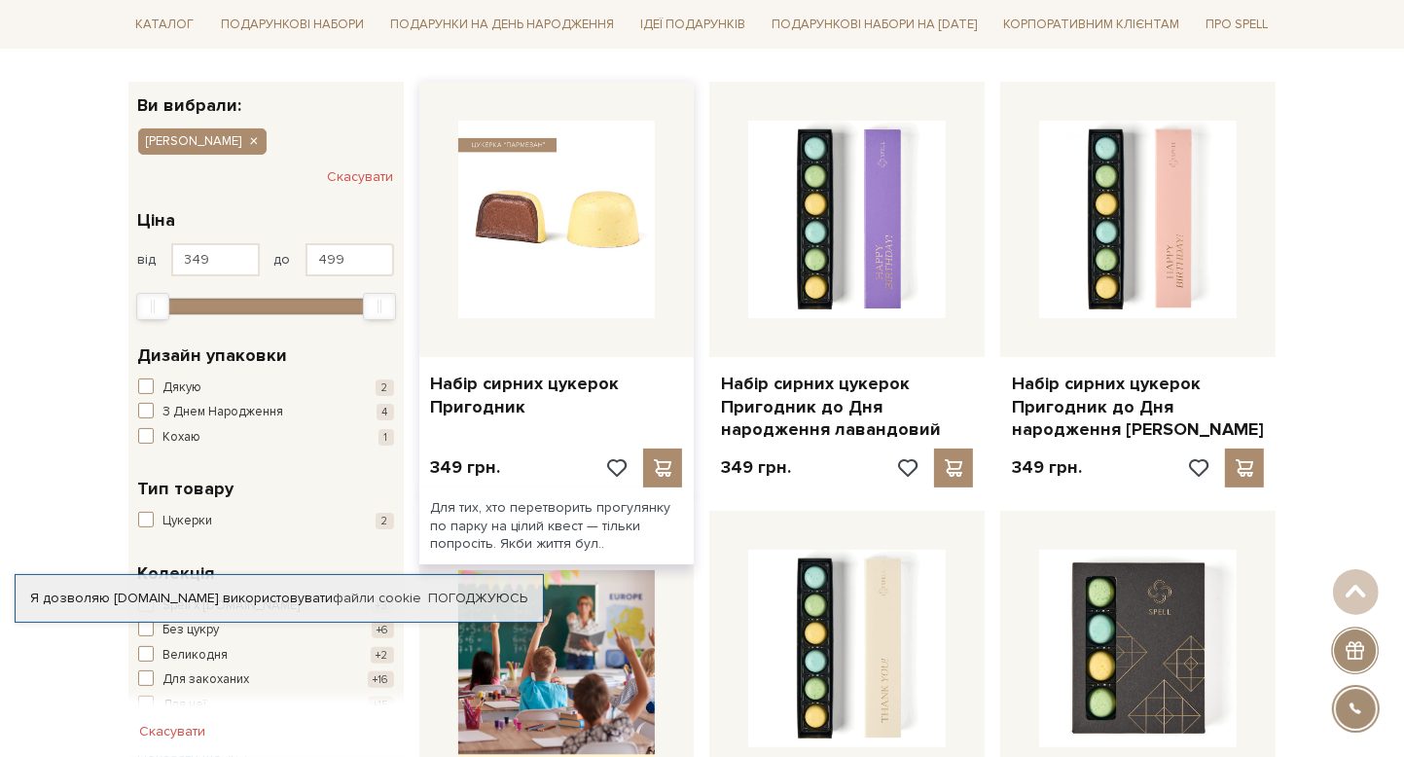
click at [563, 273] on img at bounding box center [556, 219] width 197 height 197
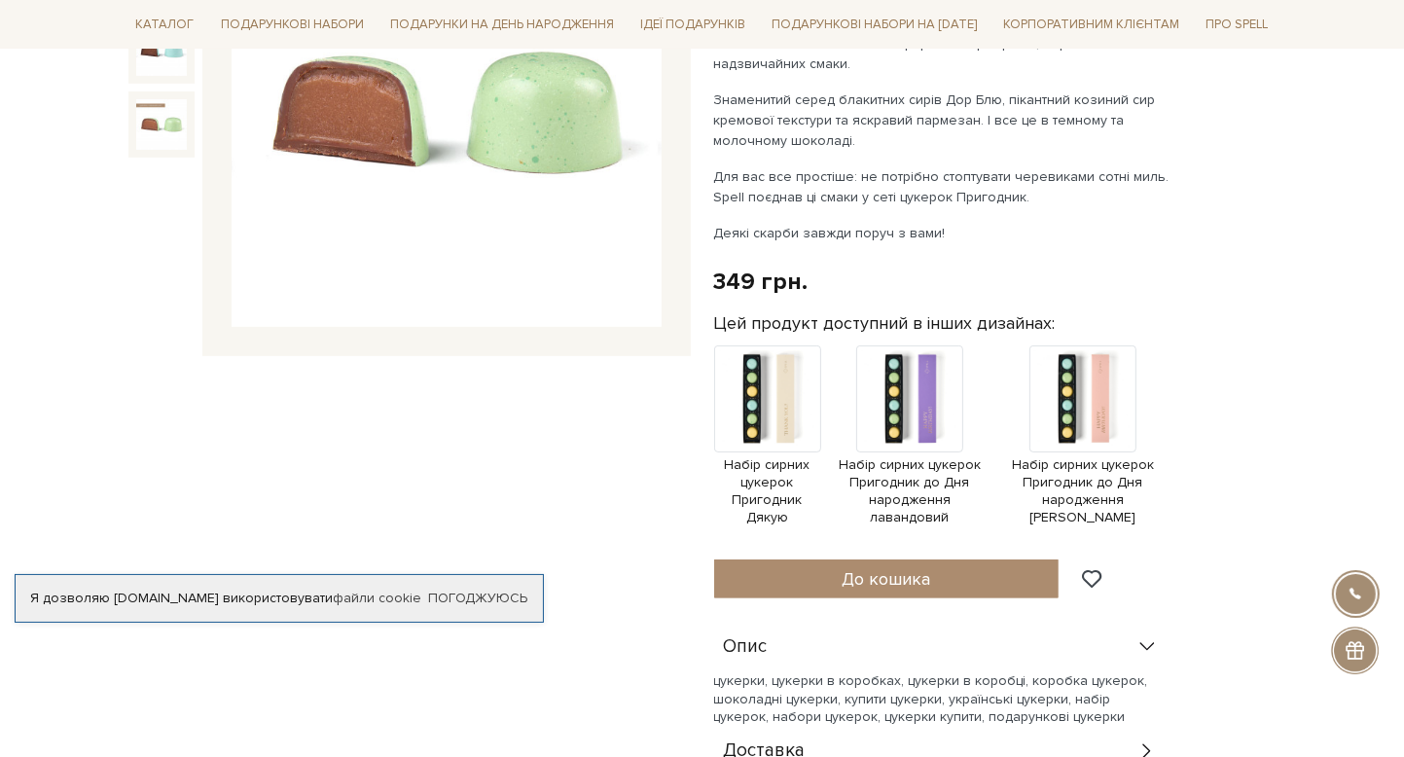
scroll to position [389, 0]
click at [769, 476] on span "Набір сирних цукерок Пригодник Дякую" at bounding box center [767, 490] width 107 height 71
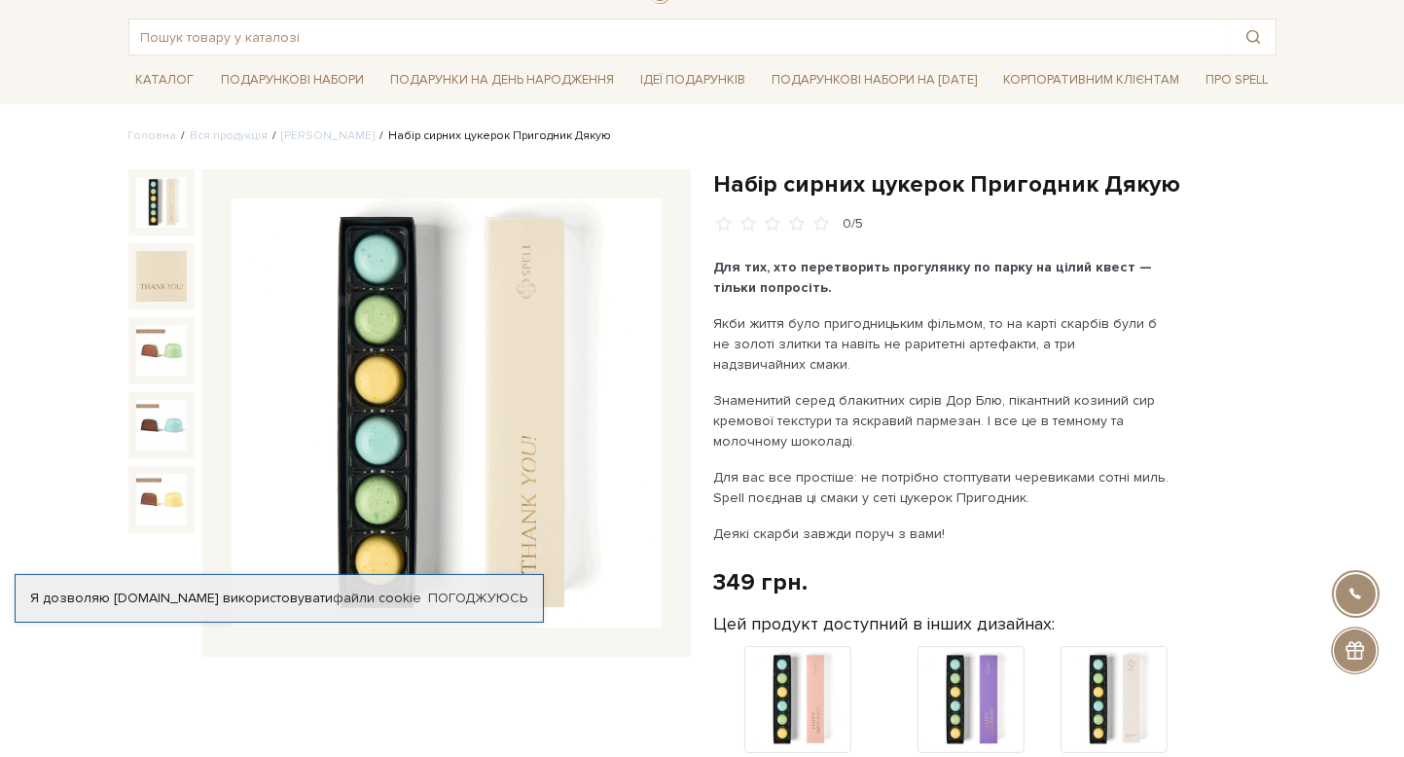
scroll to position [292, 0]
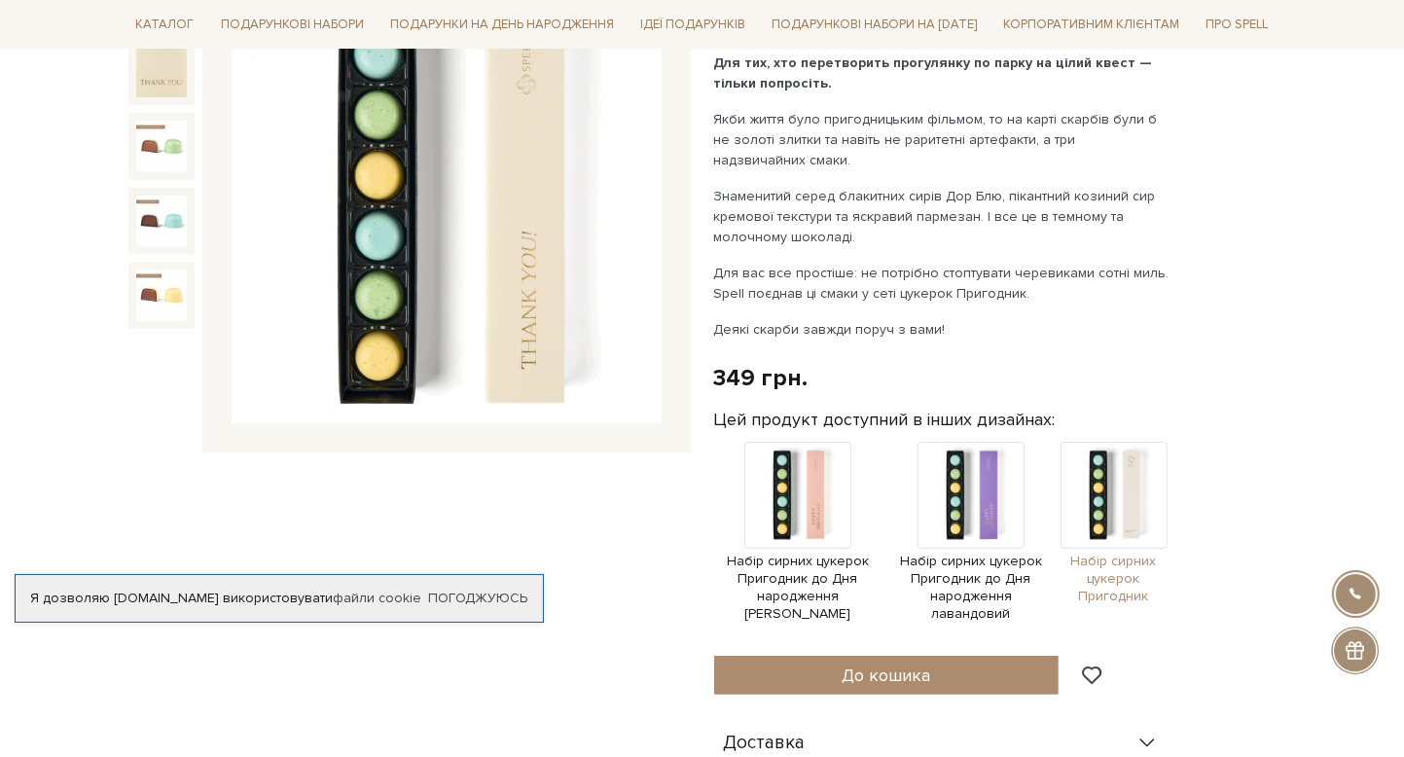
click at [1120, 480] on img at bounding box center [1113, 495] width 107 height 107
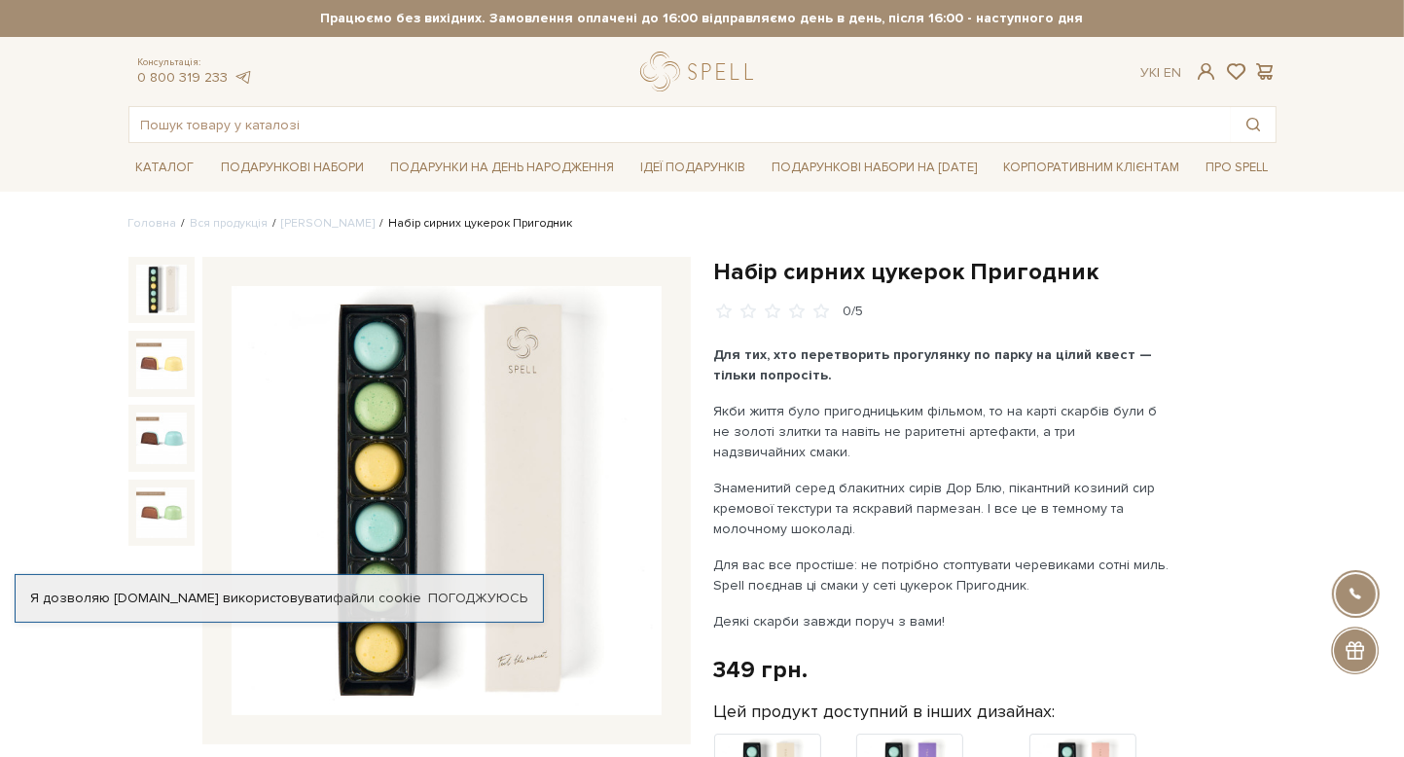
scroll to position [97, 0]
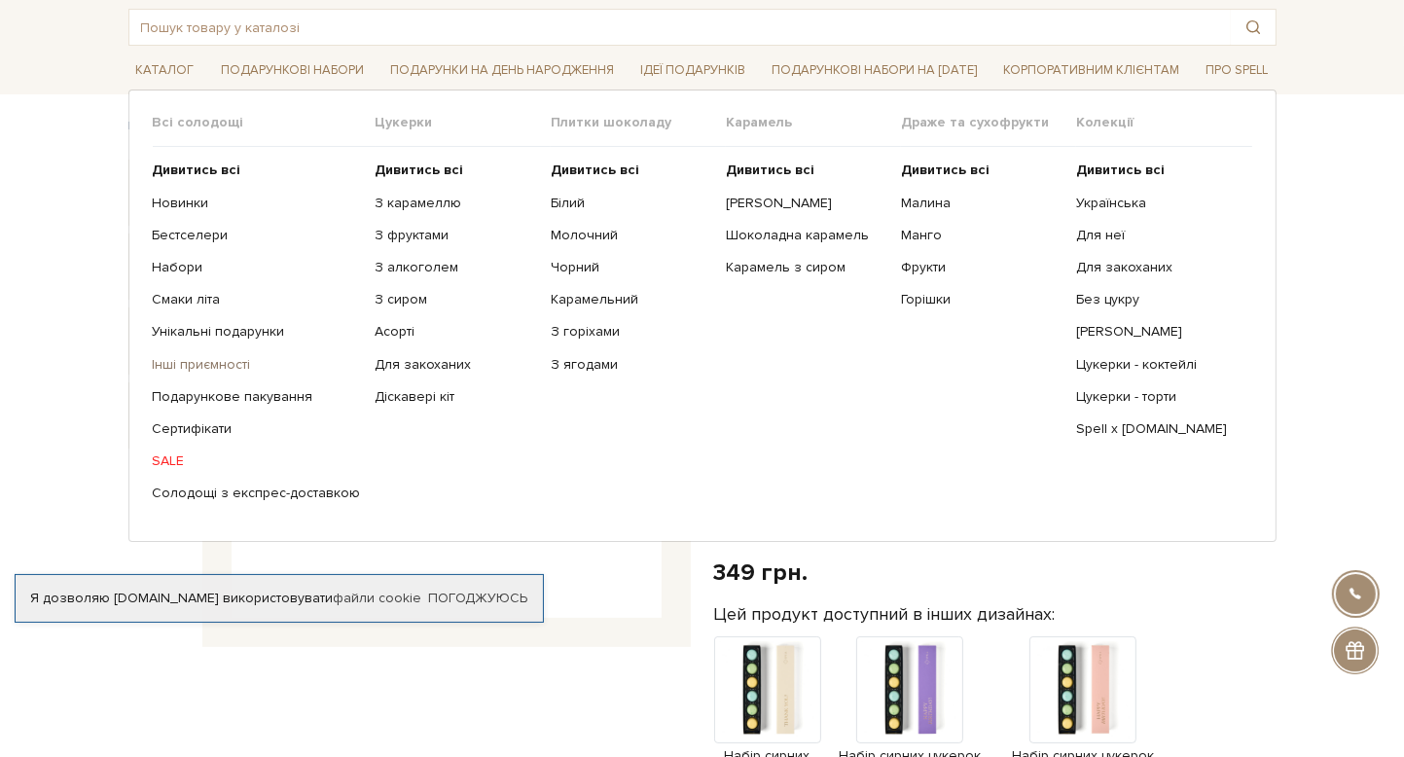
click at [213, 365] on link "Інші приємності" at bounding box center [257, 365] width 208 height 18
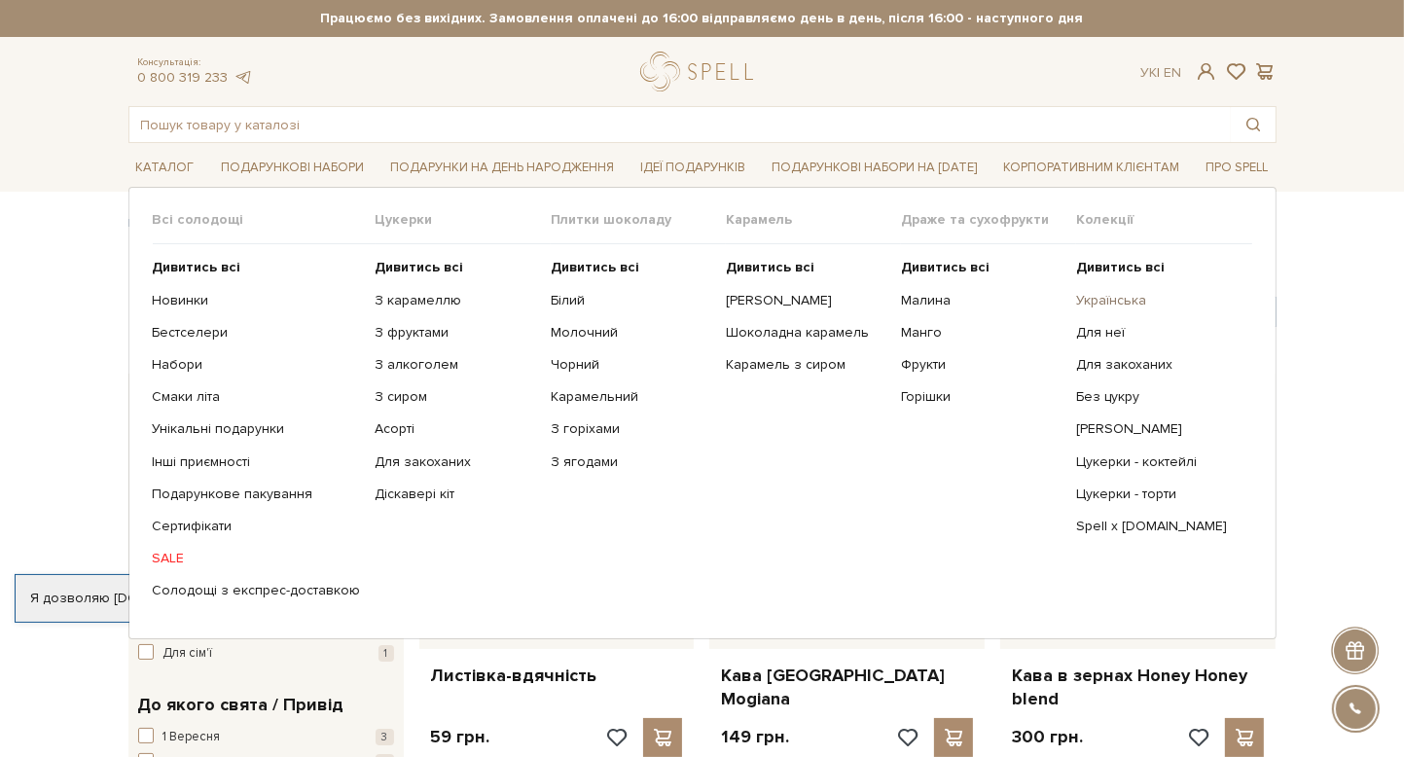
click at [1116, 297] on link "Українська" at bounding box center [1156, 301] width 161 height 18
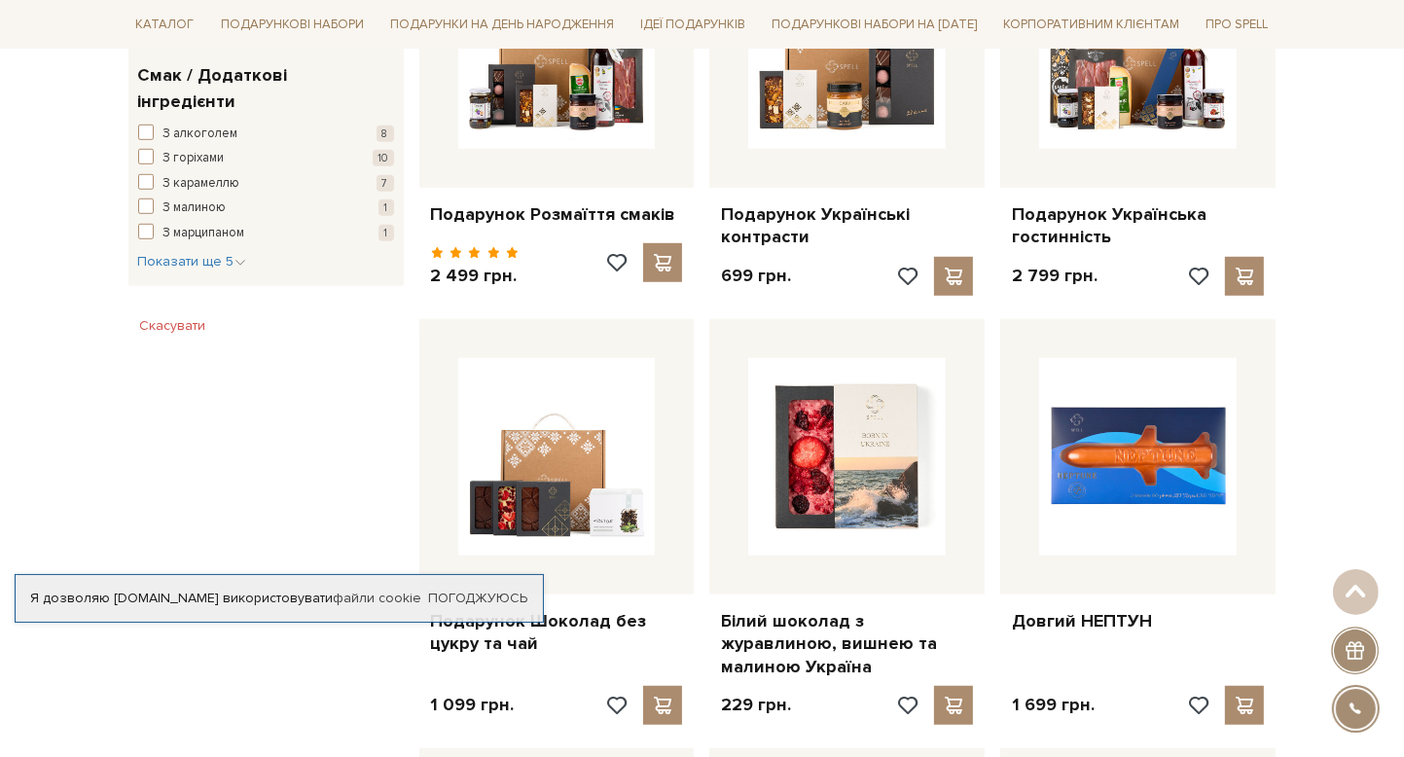
scroll to position [1070, 0]
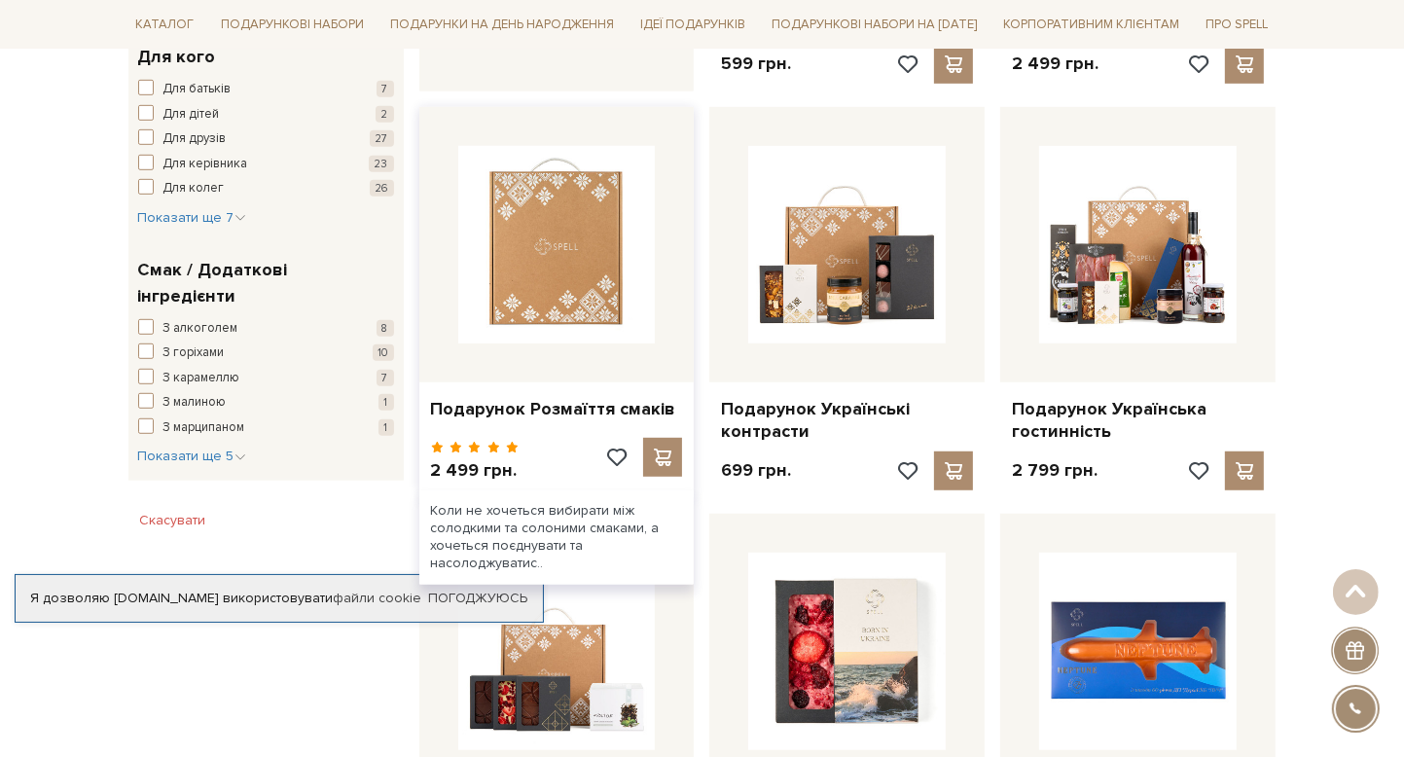
click at [564, 185] on img at bounding box center [556, 244] width 197 height 197
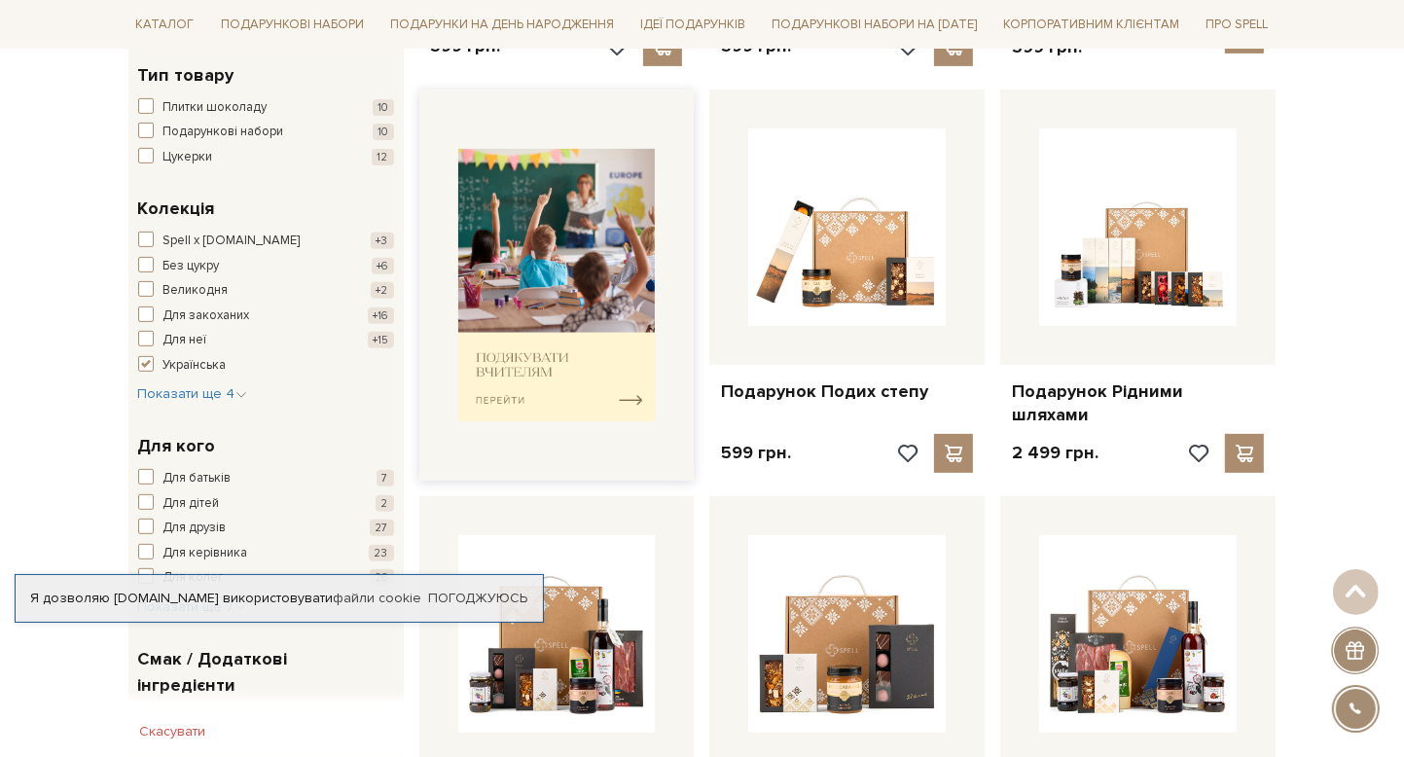
scroll to position [195, 0]
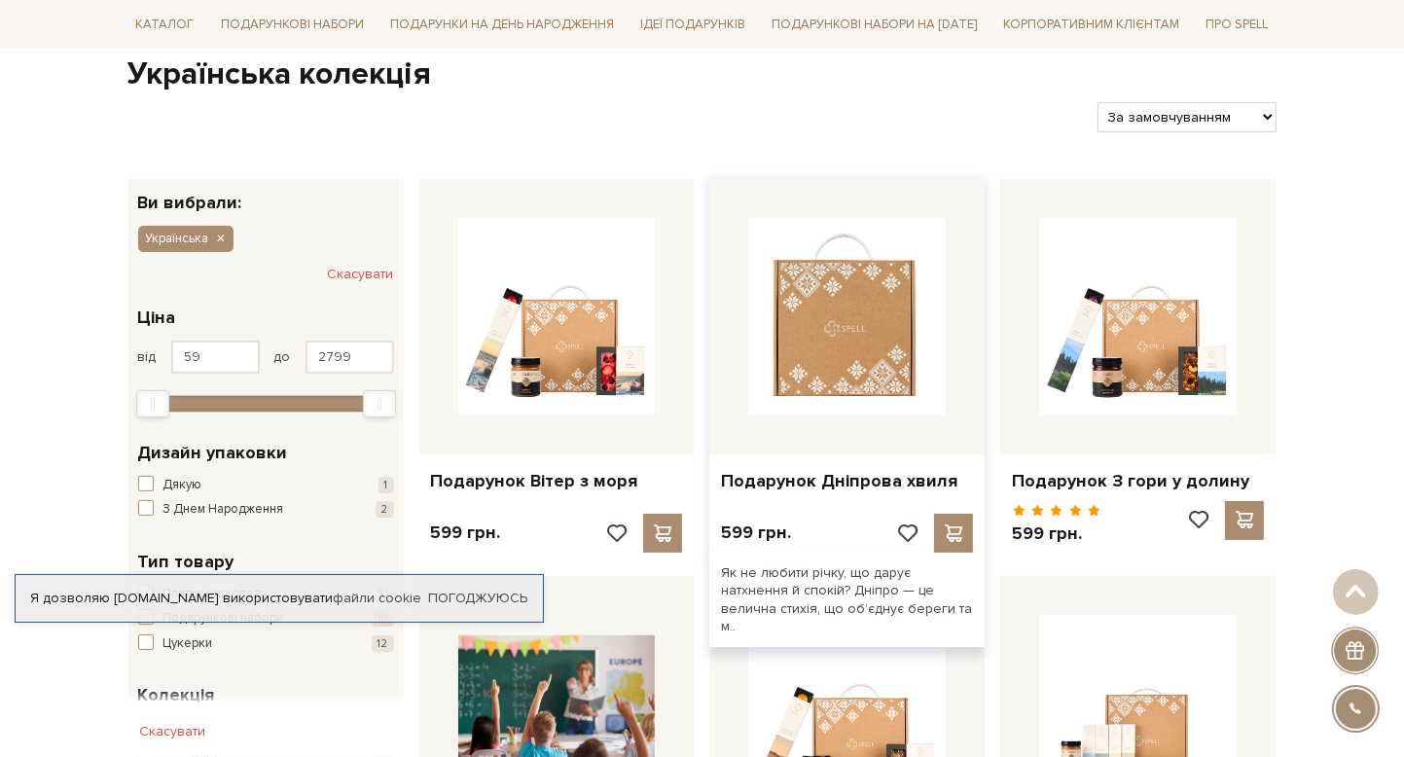
click at [926, 278] on img at bounding box center [846, 316] width 197 height 197
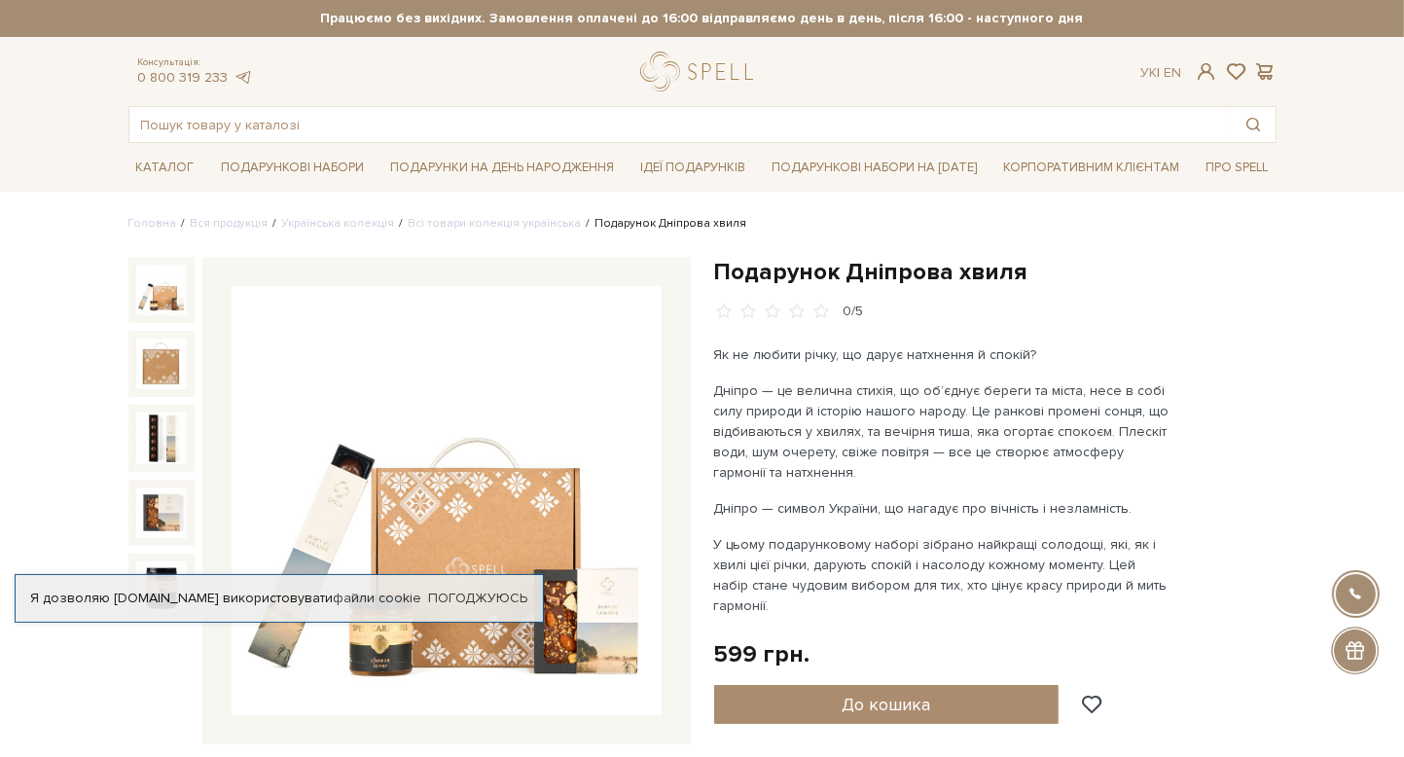
click at [171, 293] on img at bounding box center [161, 290] width 51 height 51
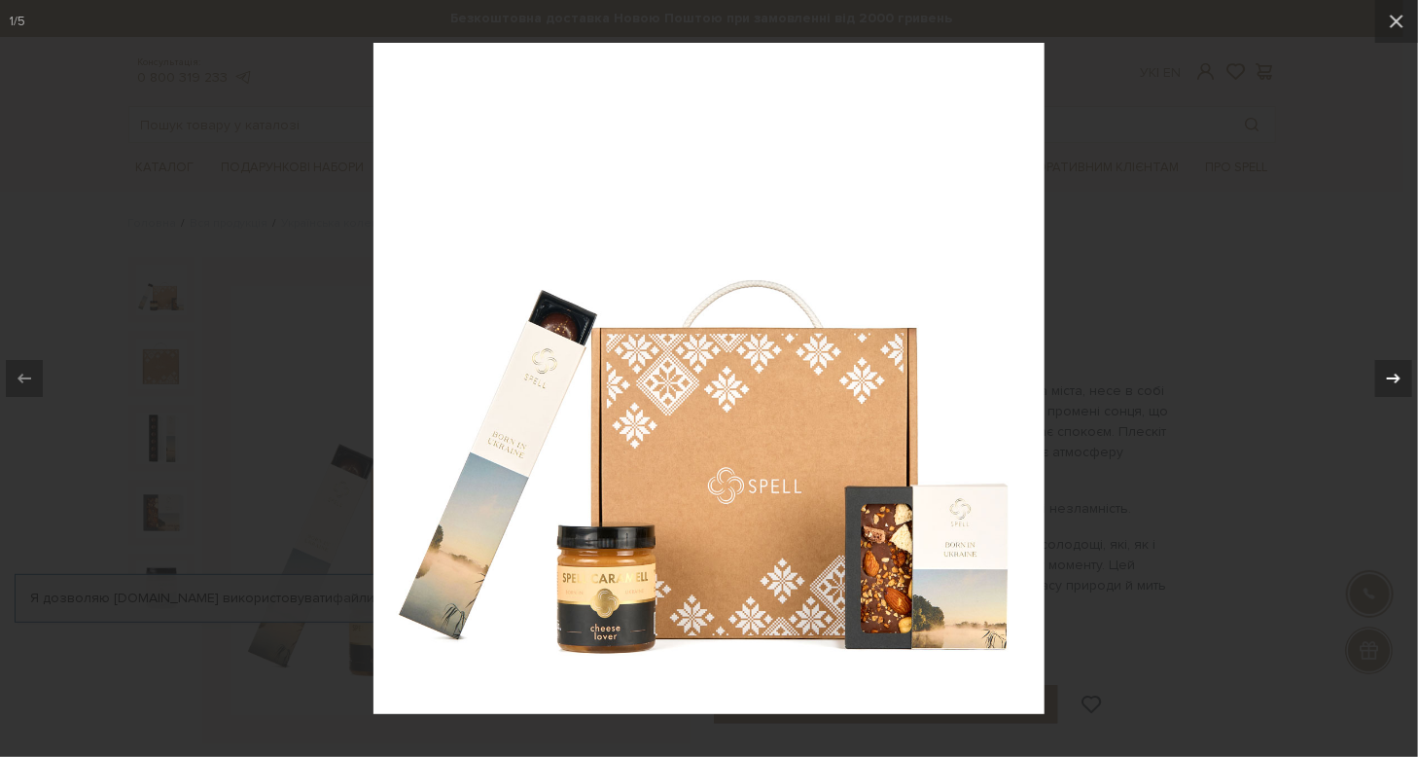
click at [1388, 374] on icon at bounding box center [1393, 378] width 23 height 23
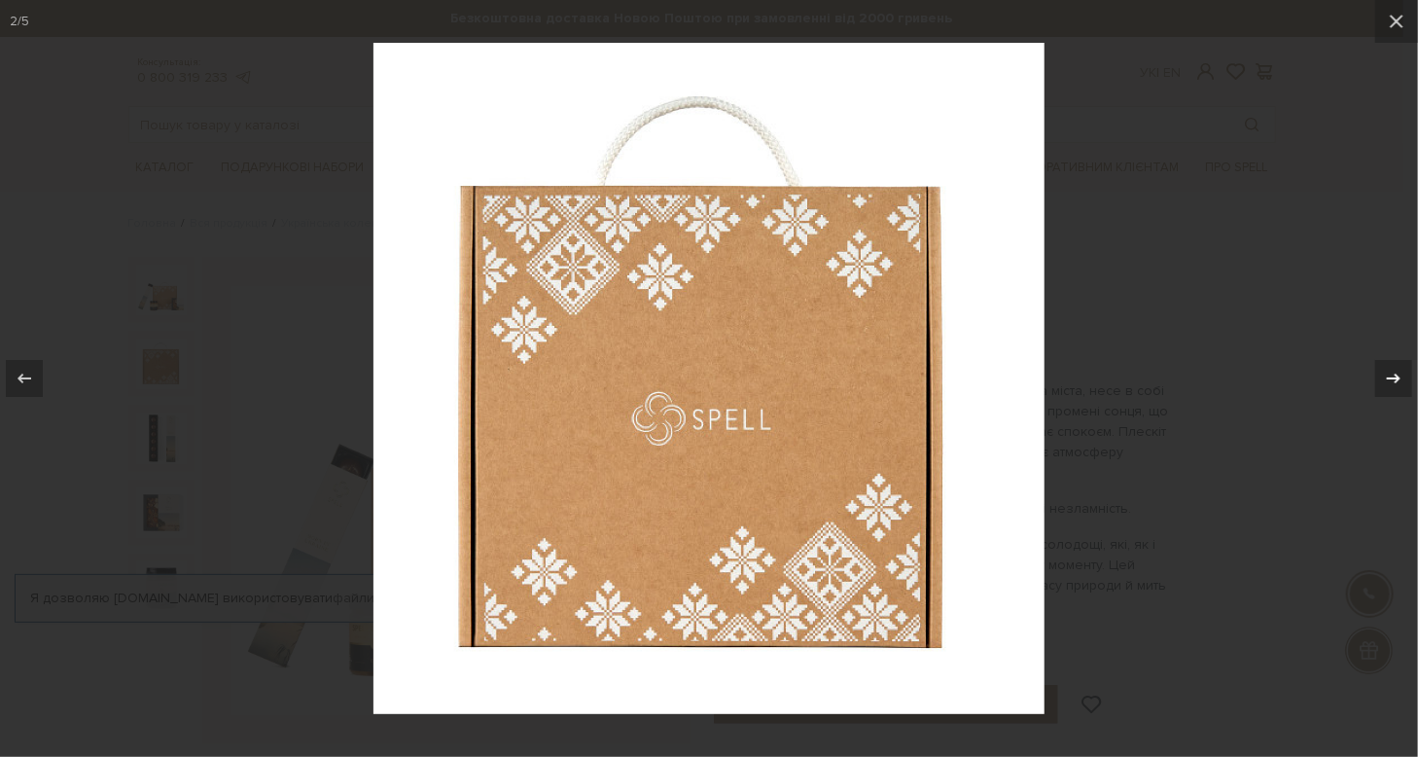
click at [1388, 374] on icon at bounding box center [1393, 378] width 23 height 23
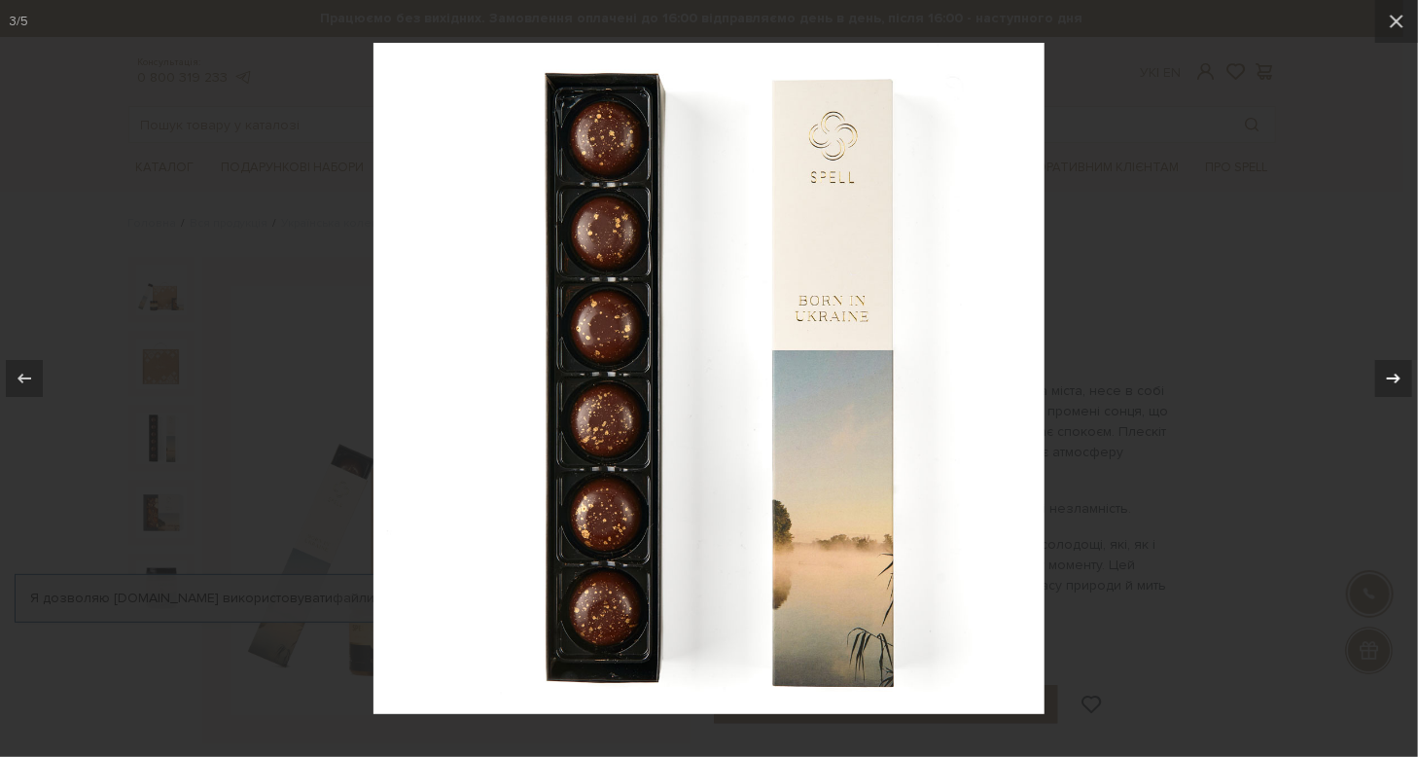
click at [1387, 370] on icon at bounding box center [1393, 378] width 23 height 23
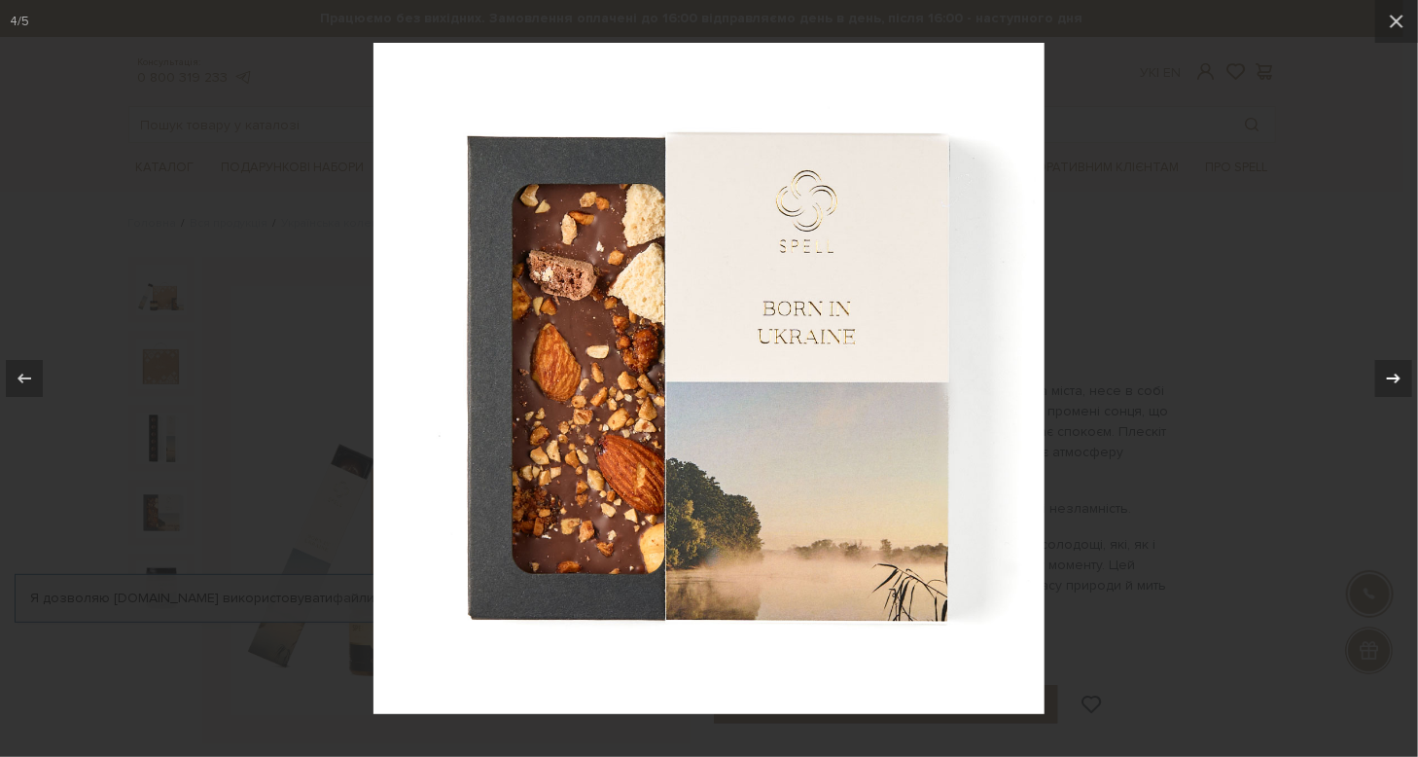
click at [1387, 370] on icon at bounding box center [1393, 378] width 23 height 23
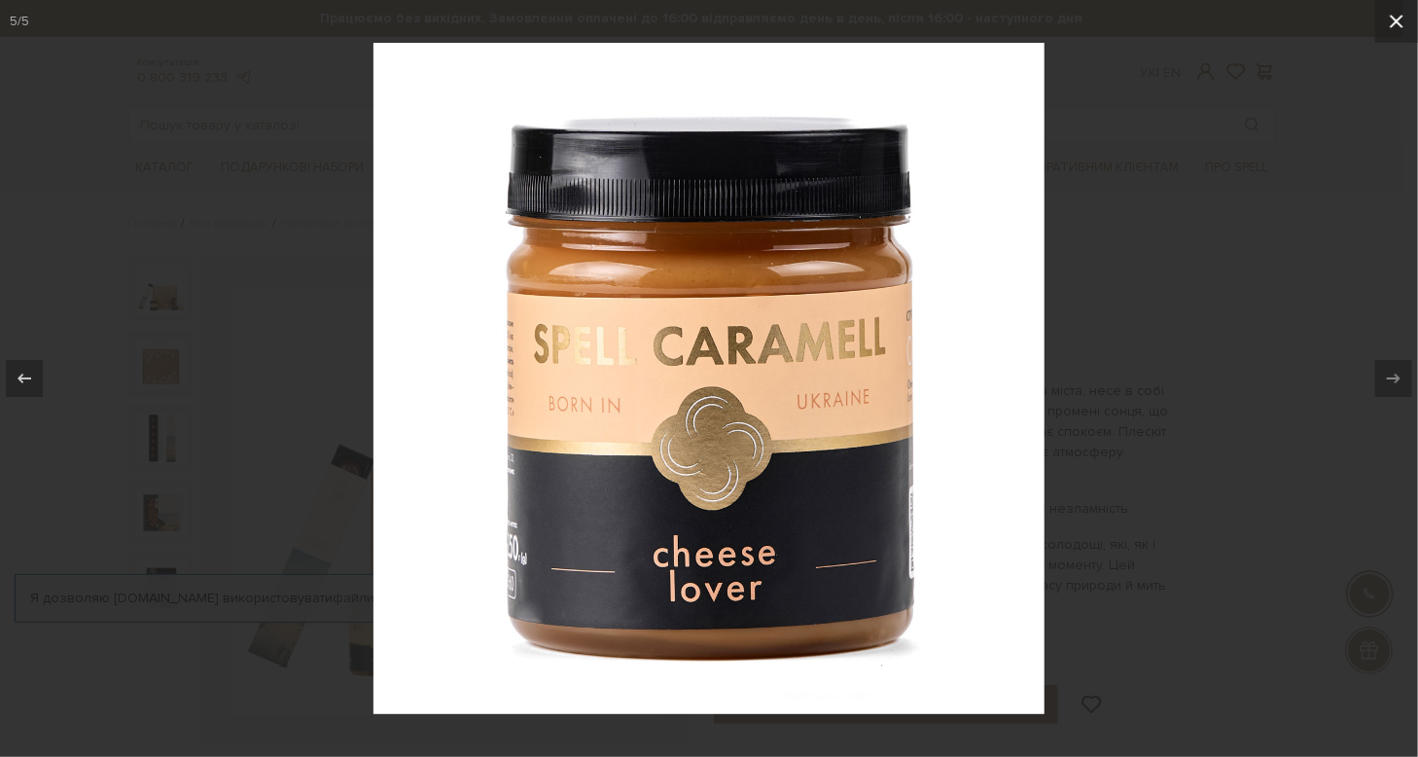
click at [1393, 28] on icon at bounding box center [1396, 21] width 23 height 23
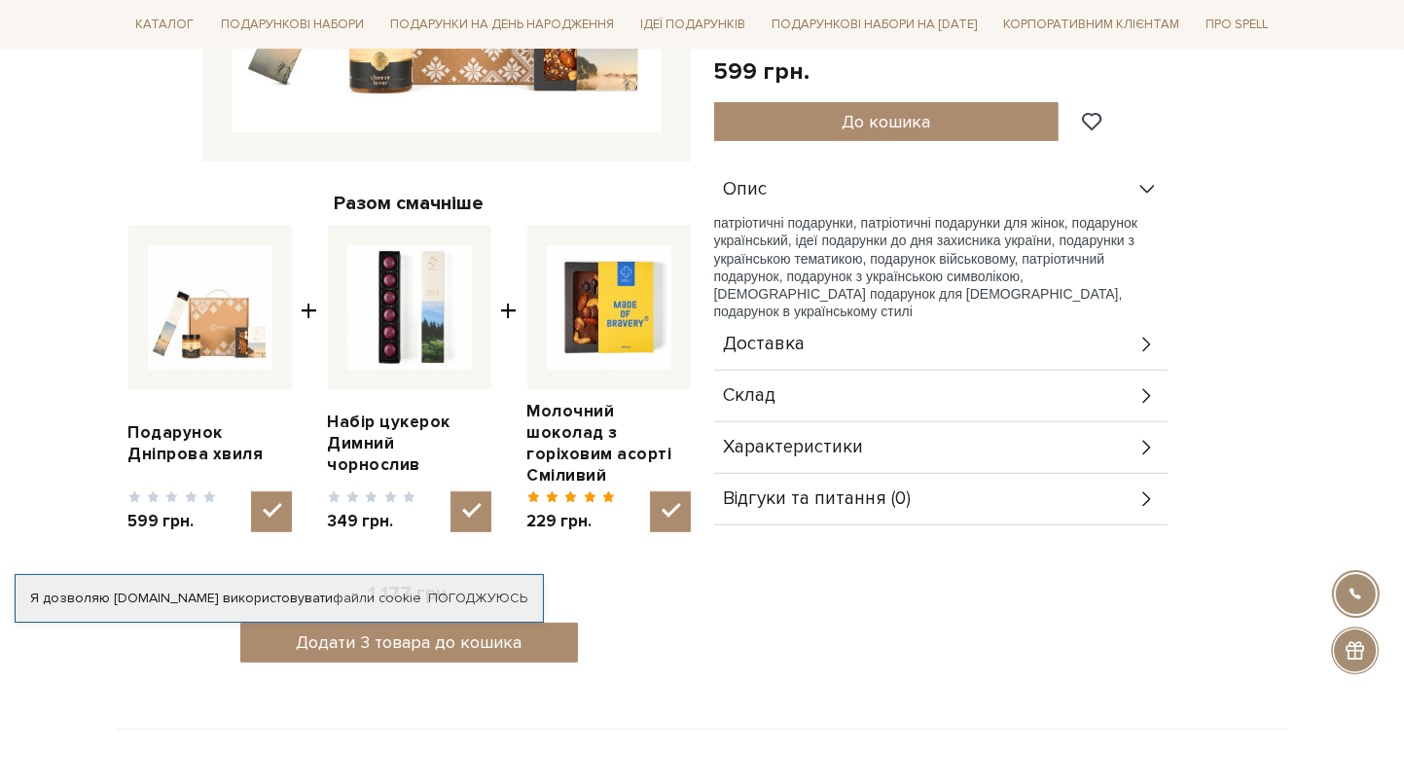
scroll to position [584, 0]
click at [449, 324] on img at bounding box center [409, 306] width 125 height 125
click at [450, 490] on input "checkbox" at bounding box center [470, 510] width 41 height 41
click at [402, 329] on img at bounding box center [409, 306] width 125 height 125
click at [450, 490] on input "checkbox" at bounding box center [470, 510] width 41 height 41
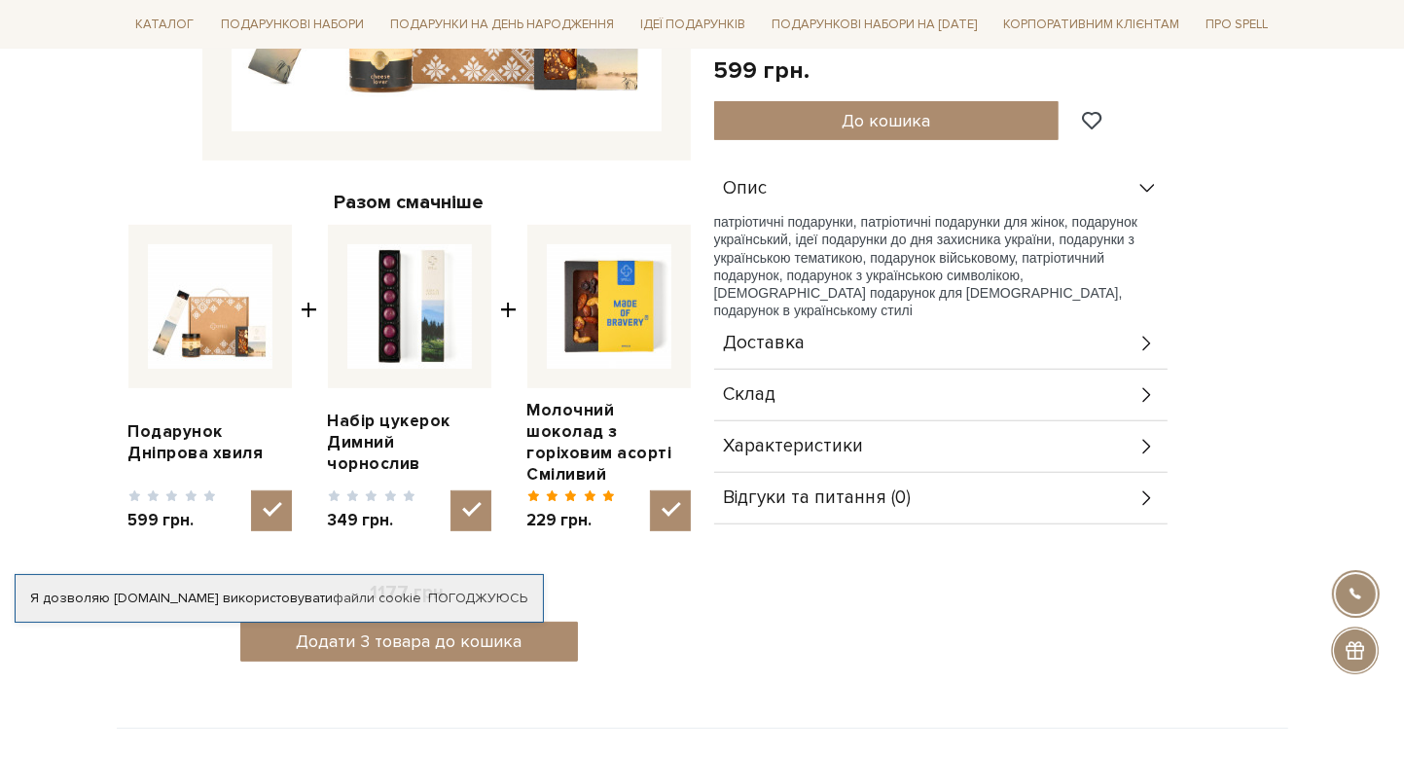
click at [401, 326] on img at bounding box center [409, 306] width 125 height 125
click at [450, 490] on input "checkbox" at bounding box center [470, 510] width 41 height 41
click at [401, 326] on img at bounding box center [409, 306] width 125 height 125
click at [450, 490] on input "checkbox" at bounding box center [470, 510] width 41 height 41
click at [401, 326] on img at bounding box center [409, 306] width 125 height 125
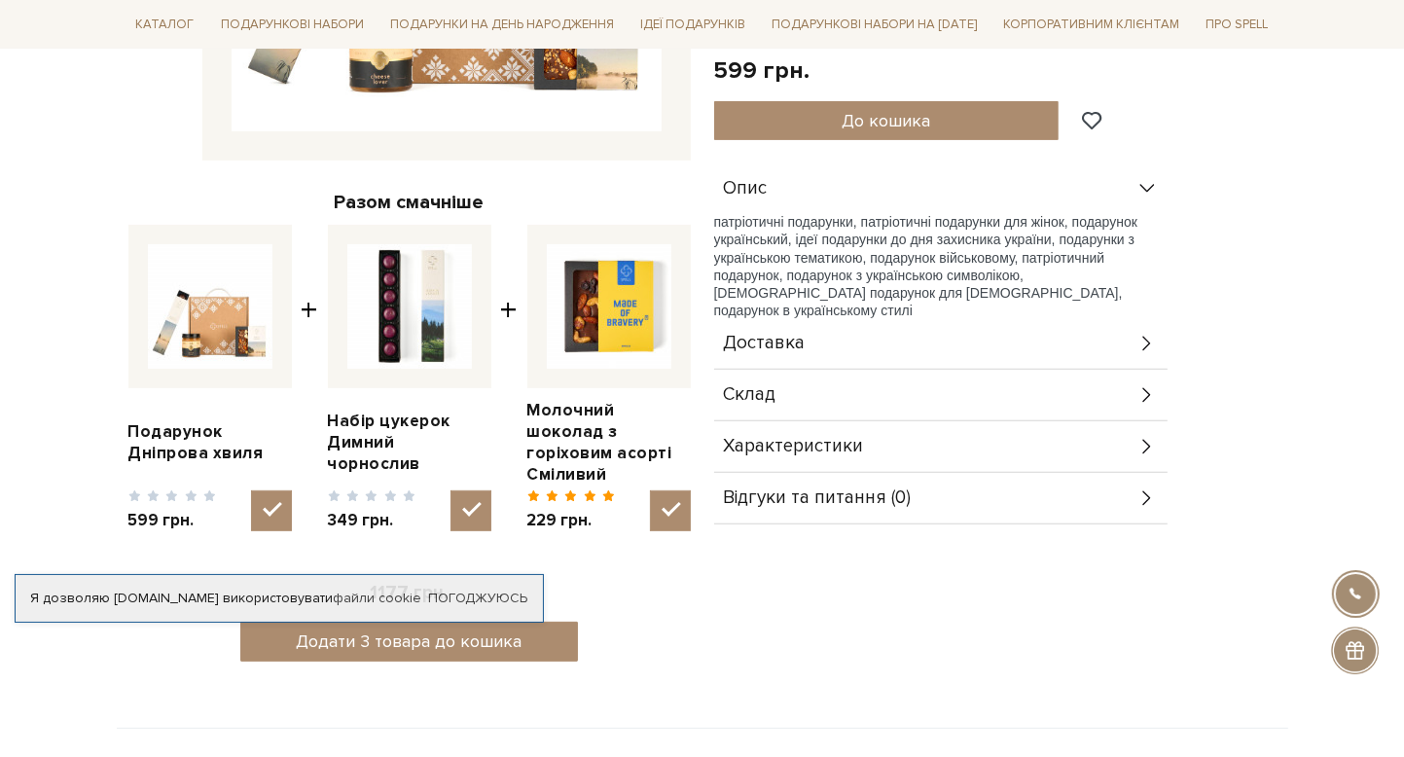
click at [450, 490] on input "checkbox" at bounding box center [470, 510] width 41 height 41
checkbox input "false"
click at [283, 490] on input "checkbox" at bounding box center [271, 510] width 41 height 41
checkbox input "false"
click at [664, 492] on input "checkbox" at bounding box center [670, 510] width 41 height 41
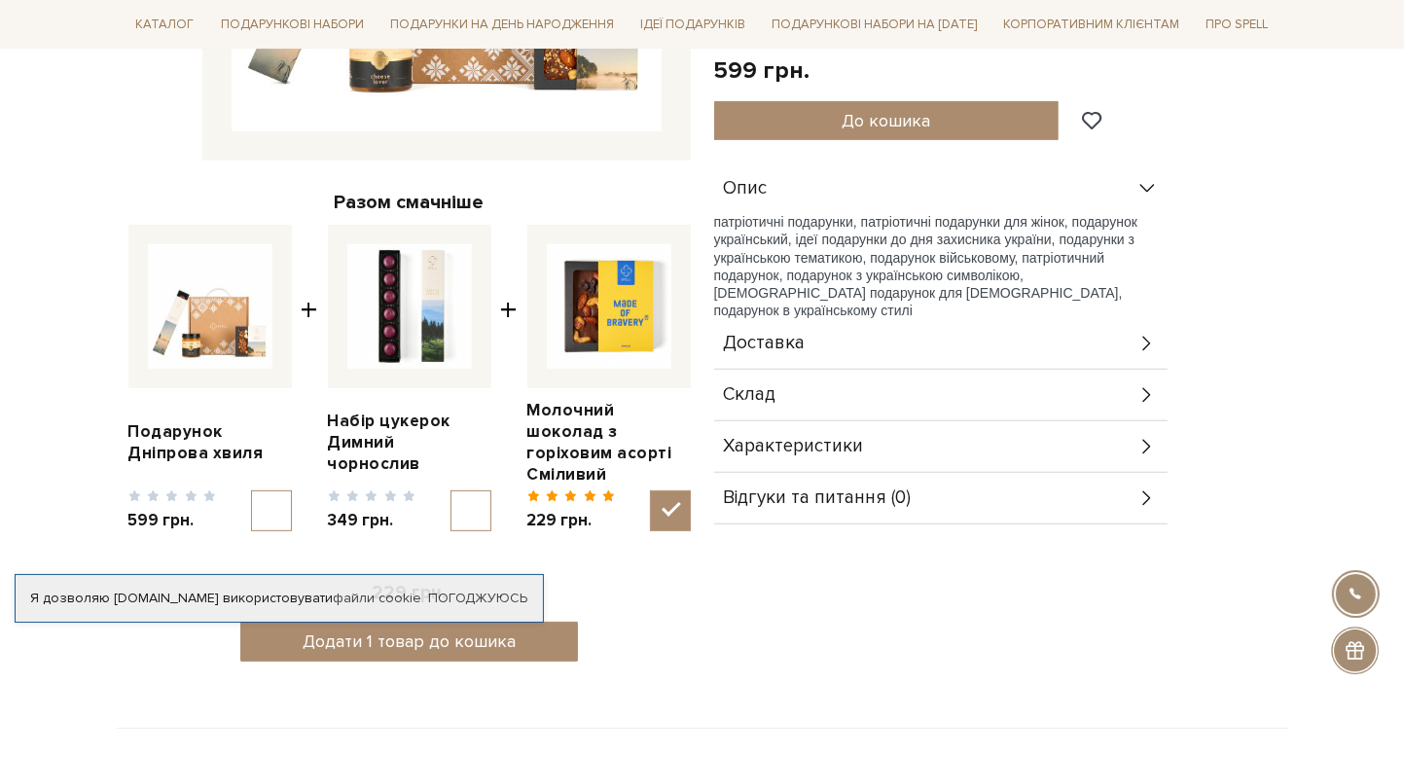
click at [664, 490] on input "checkbox" at bounding box center [670, 510] width 41 height 41
checkbox input "true"
click at [462, 499] on input "checkbox" at bounding box center [470, 510] width 41 height 41
checkbox input "true"
click at [658, 490] on input "checkbox" at bounding box center [670, 510] width 41 height 41
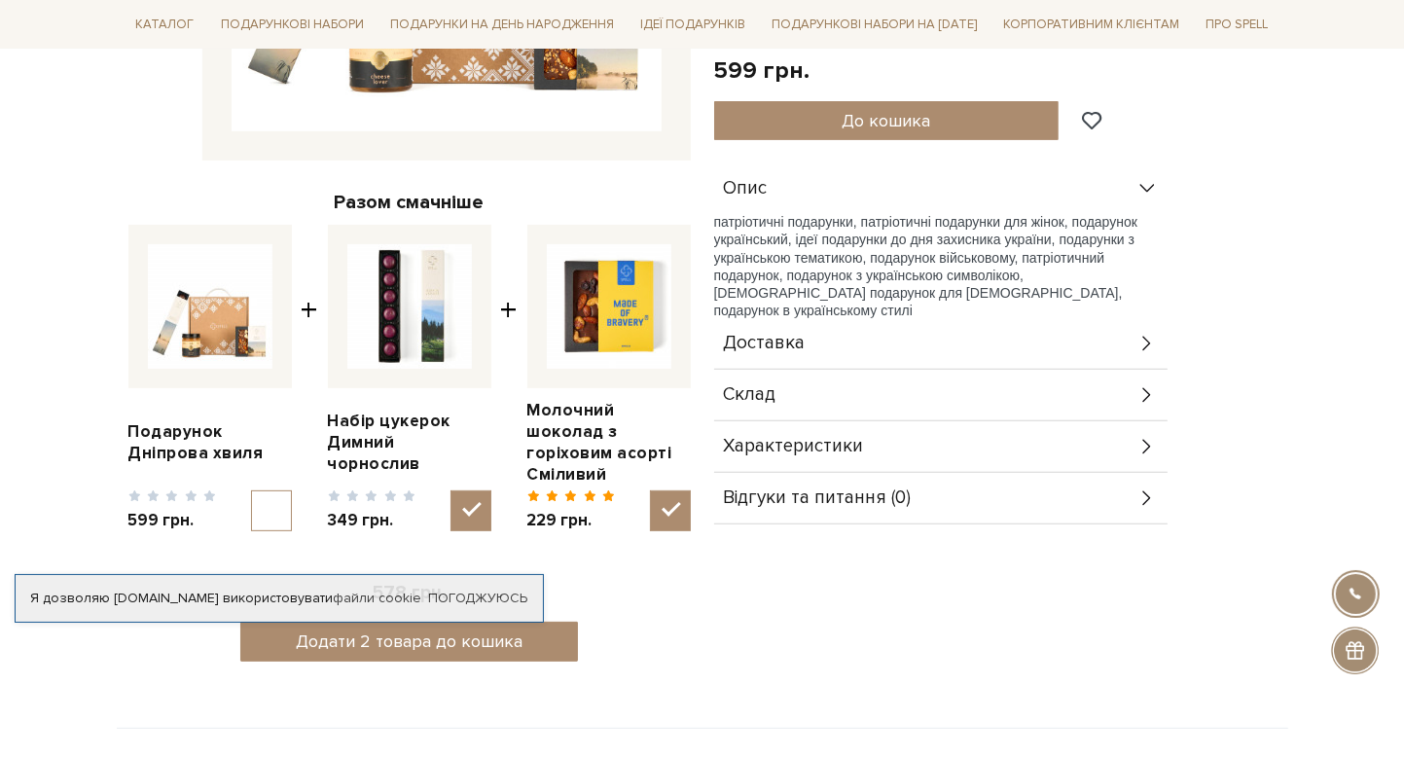
checkbox input "false"
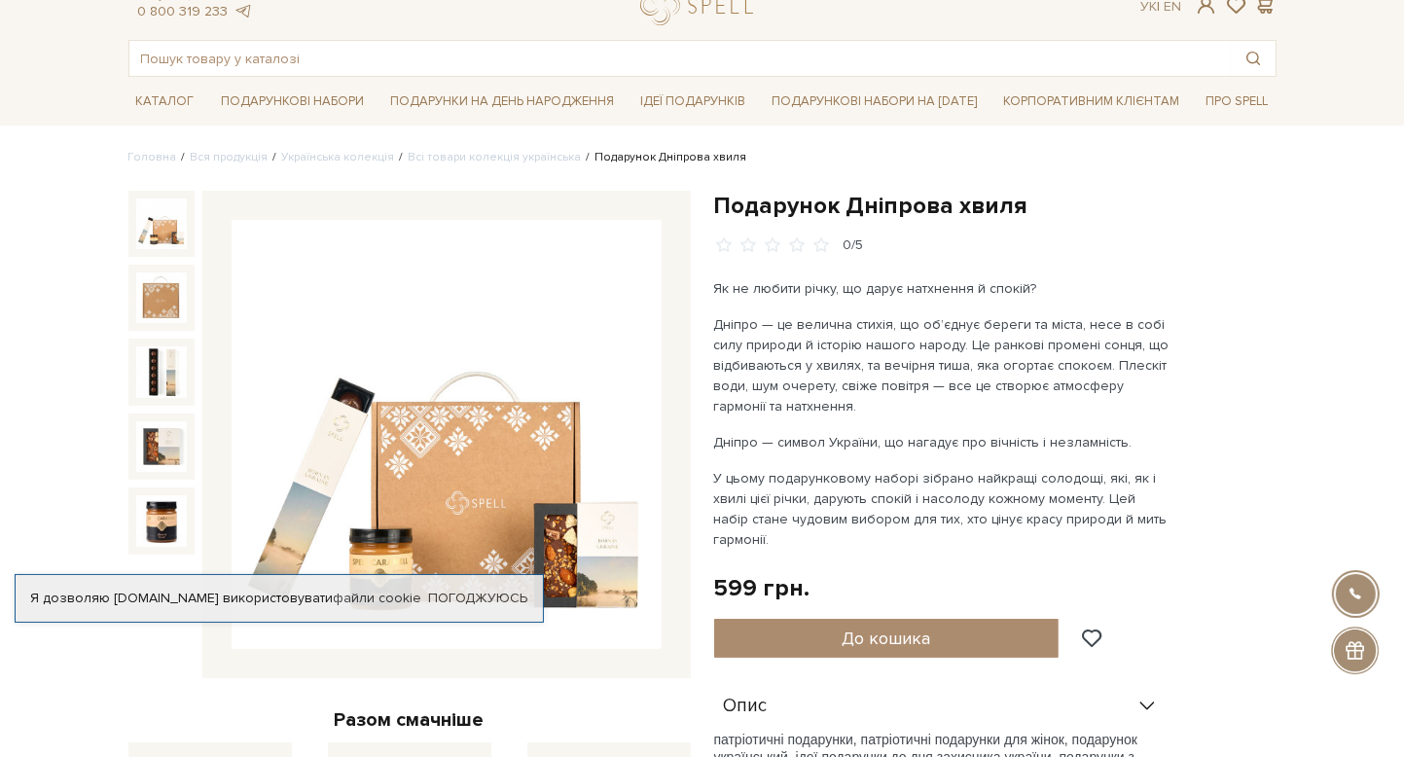
scroll to position [0, 0]
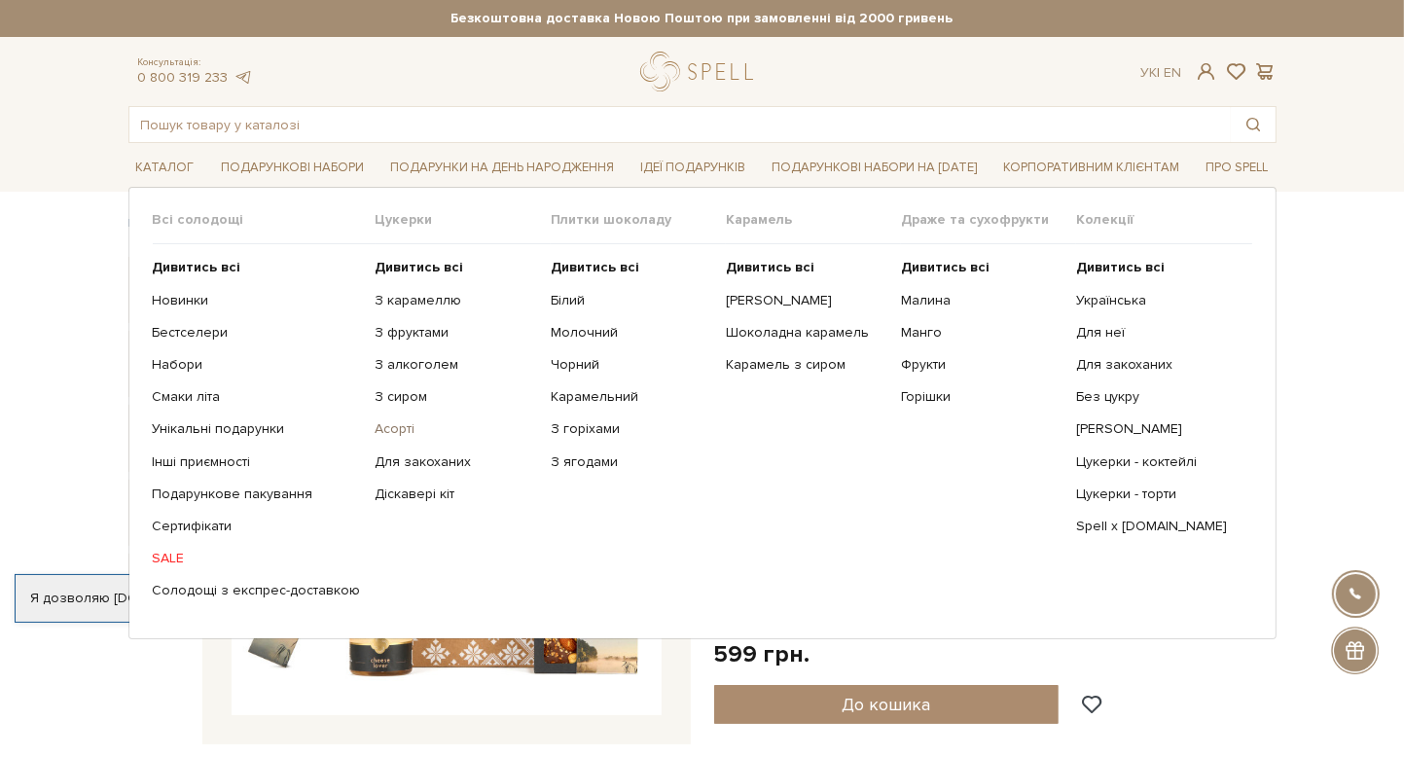
click at [393, 429] on link "Асорті" at bounding box center [455, 429] width 161 height 18
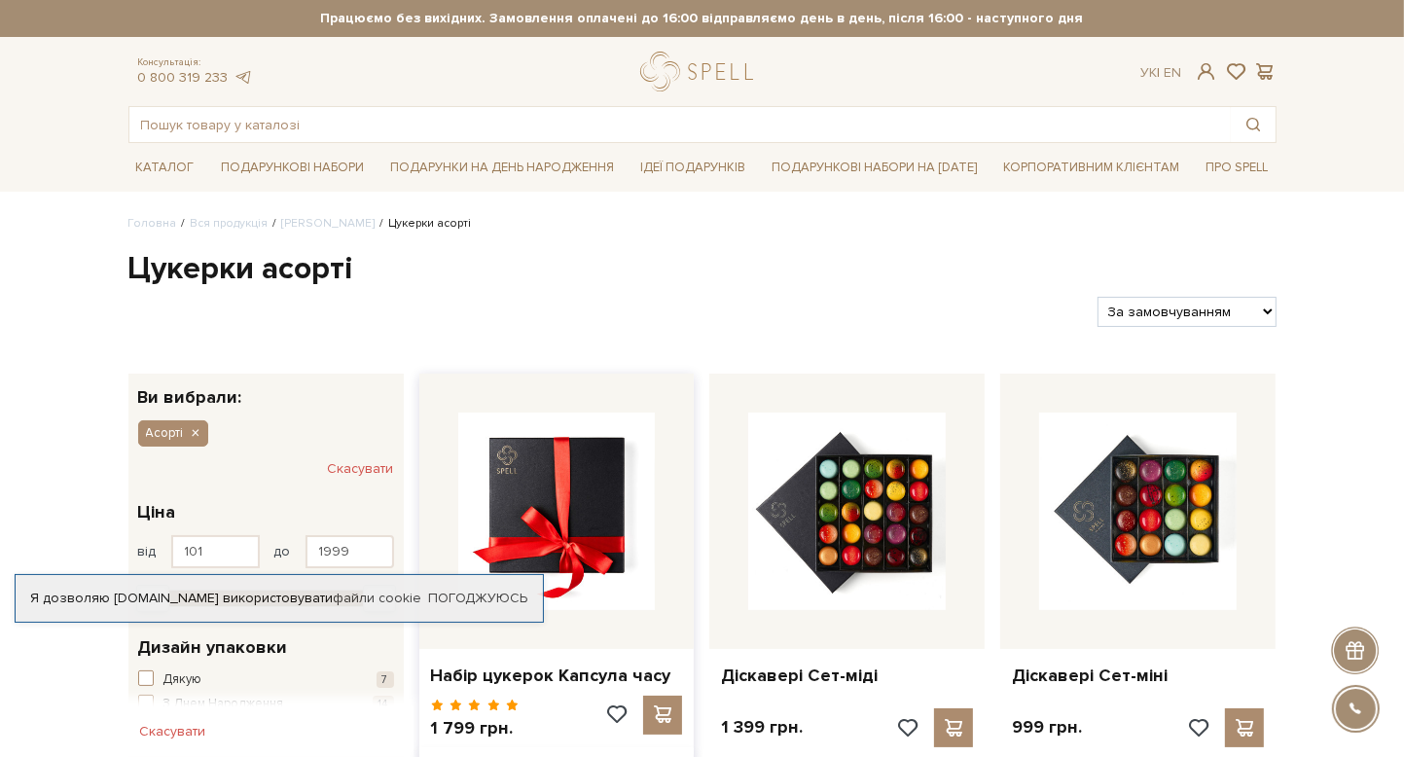
click at [590, 491] on img at bounding box center [556, 510] width 197 height 197
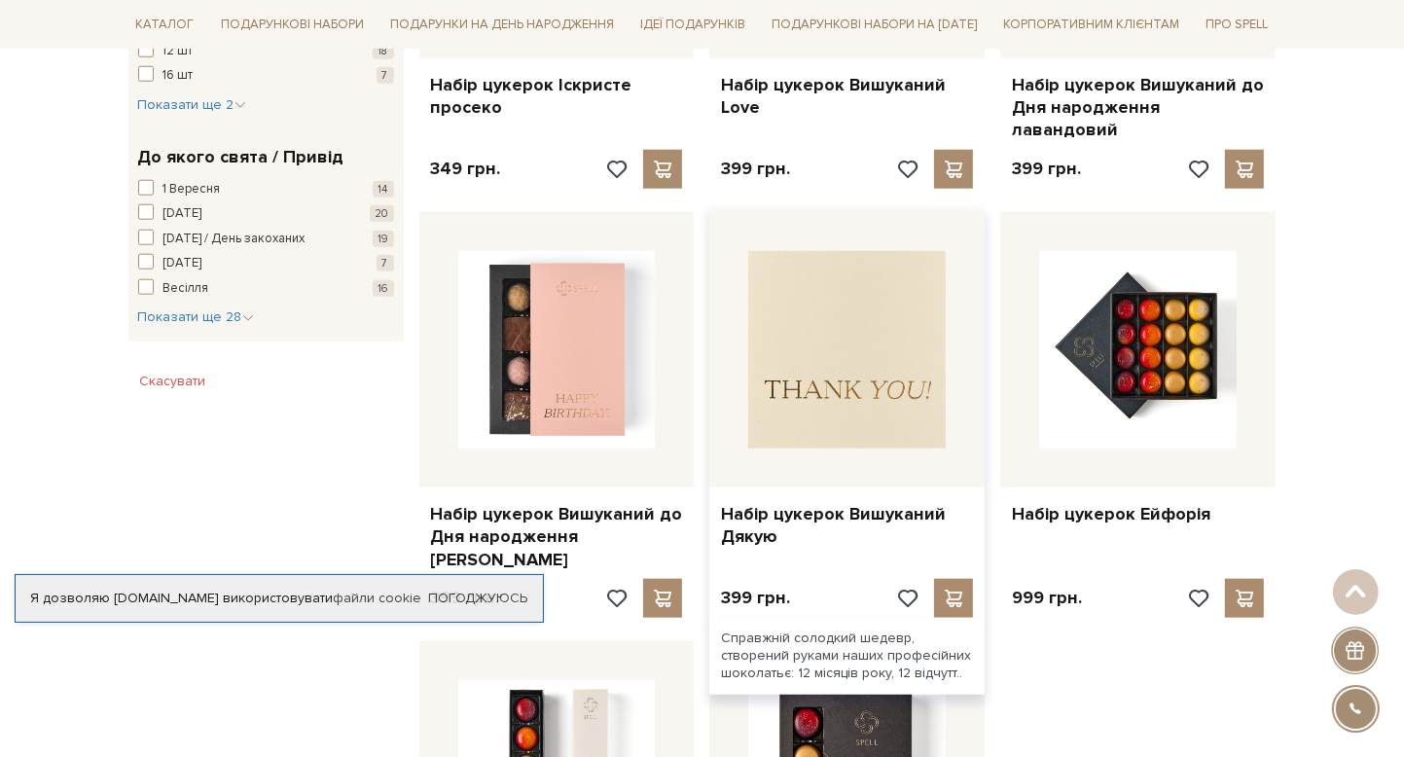
scroll to position [1848, 0]
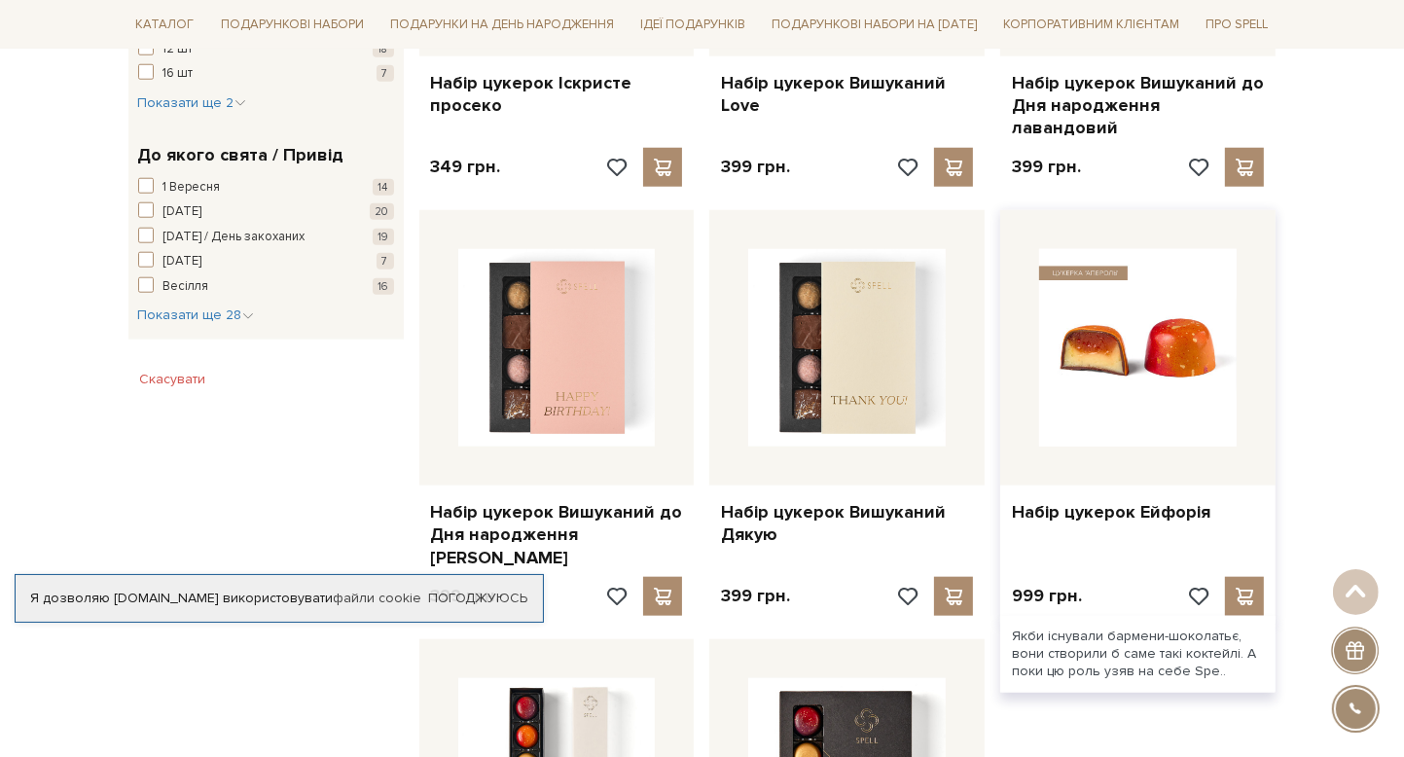
click at [1134, 349] on img at bounding box center [1137, 347] width 197 height 197
